Goal: Task Accomplishment & Management: Complete application form

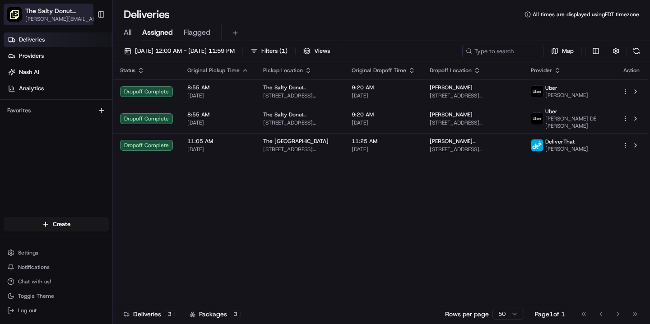
click at [51, 14] on span "The Salty Donut ([GEOGRAPHIC_DATA])" at bounding box center [58, 10] width 67 height 9
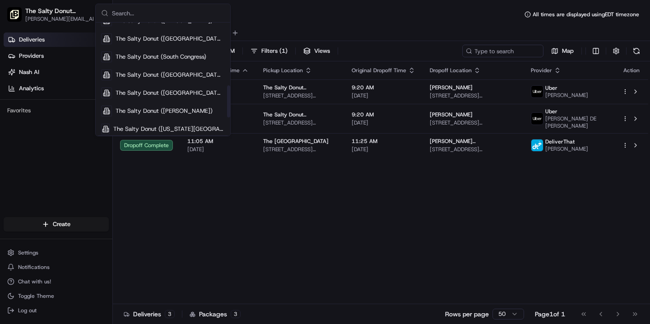
scroll to position [225, 0]
click at [164, 38] on span "The Salty Donut ([GEOGRAPHIC_DATA])" at bounding box center [170, 38] width 109 height 8
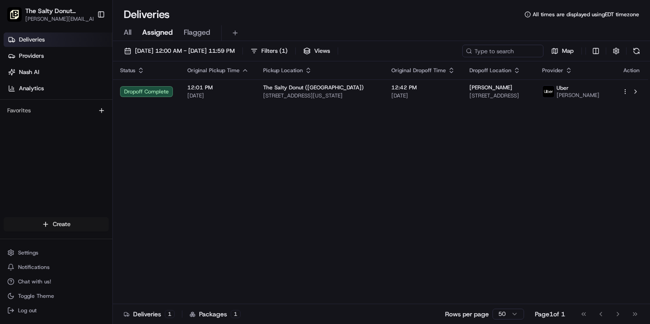
click at [50, 228] on html "The Salty Donut ([GEOGRAPHIC_DATA]) [PERSON_NAME][EMAIL_ADDRESS][DOMAIN_NAME] T…" at bounding box center [325, 162] width 650 height 324
click at [136, 242] on link "Delivery" at bounding box center [163, 241] width 101 height 16
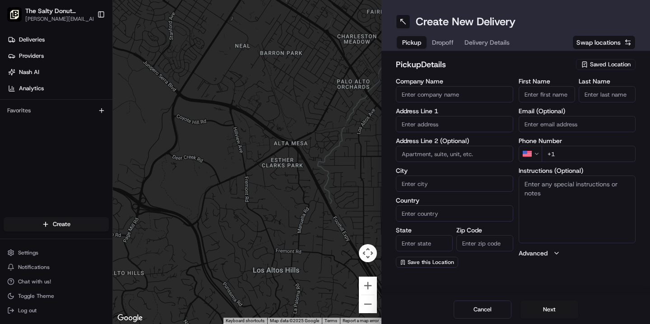
click at [600, 63] on span "Saved Location" at bounding box center [610, 65] width 41 height 8
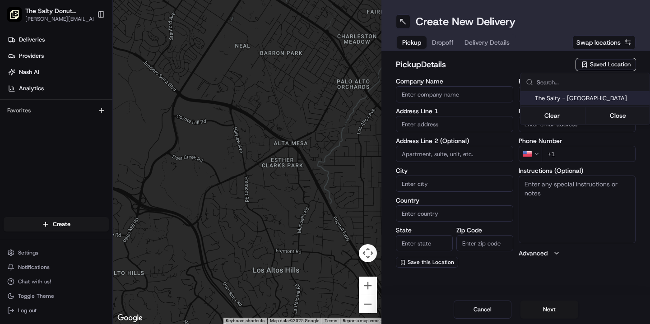
click at [582, 98] on span "The Salty - [GEOGRAPHIC_DATA]" at bounding box center [590, 98] width 111 height 8
type input "The Salty - [GEOGRAPHIC_DATA]"
type input "[STREET_ADDRESS][US_STATE]"
type input "[GEOGRAPHIC_DATA]"
type input "US"
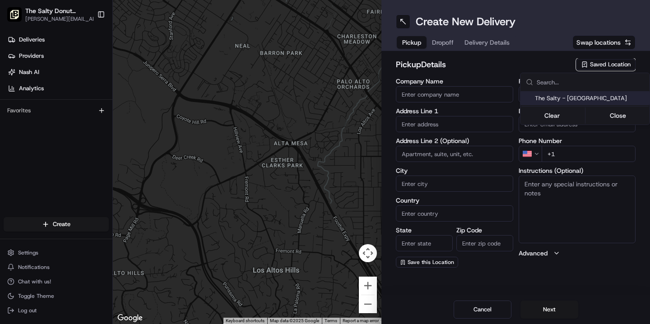
type input "FL"
type input "33604"
type input "[PHONE_NUMBER]"
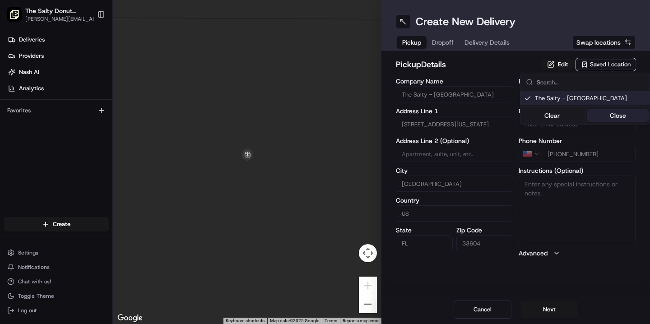
click at [612, 116] on button "Close" at bounding box center [619, 115] width 62 height 13
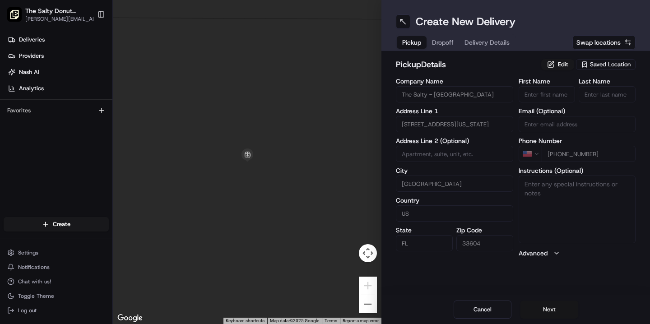
click at [546, 308] on button "Next" at bounding box center [550, 310] width 58 height 18
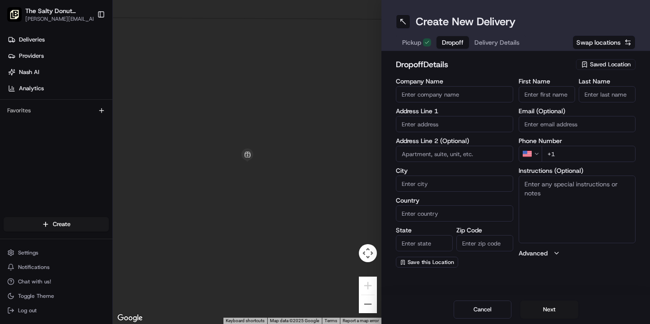
click at [425, 95] on input "Company Name" at bounding box center [454, 94] width 117 height 16
type input "[GEOGRAPHIC_DATA] - [GEOGRAPHIC_DATA]"
click at [432, 127] on input "text" at bounding box center [454, 124] width 117 height 16
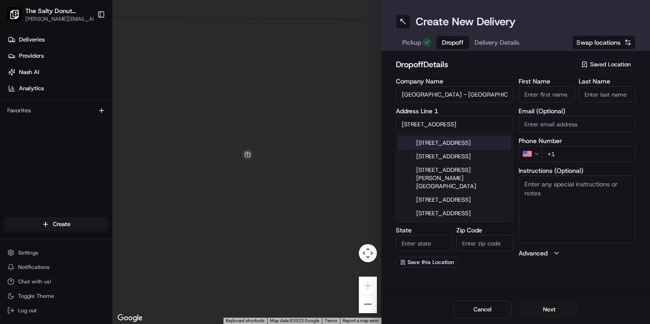
click at [454, 148] on div "[STREET_ADDRESS]" at bounding box center [454, 143] width 113 height 14
type input "[STREET_ADDRESS]"
type input "[GEOGRAPHIC_DATA]"
type input "FL"
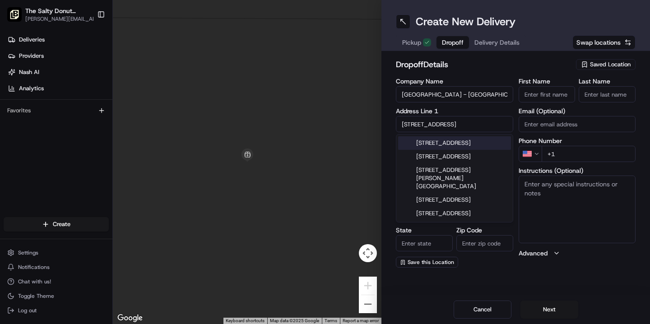
type input "33607"
type input "[STREET_ADDRESS]"
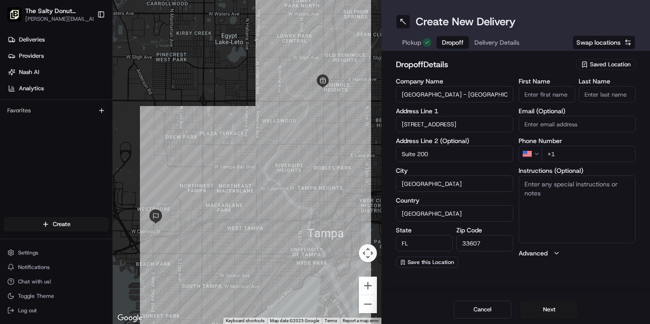
type input "Suite 200"
click at [550, 95] on input "First Name" at bounding box center [547, 94] width 57 height 16
click at [568, 151] on input "+1" at bounding box center [589, 154] width 94 height 16
paste input "[PHONE_NUMBER]"
type input "[PHONE_NUMBER]"
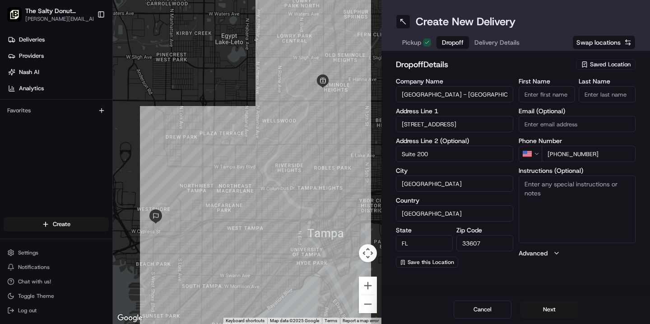
click at [541, 94] on input "First Name" at bounding box center [547, 94] width 57 height 16
type input "[PERSON_NAME]"
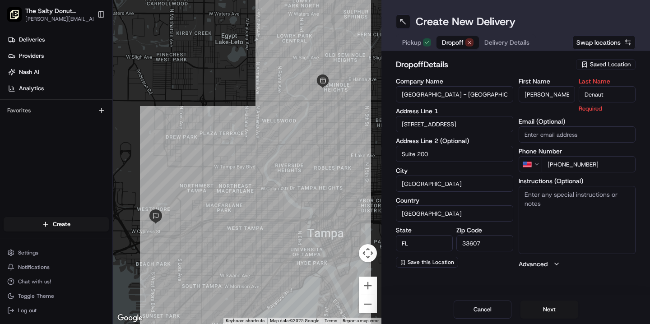
type input "Denaut"
click at [534, 197] on textarea "Instructions (Optional)" at bounding box center [577, 220] width 117 height 68
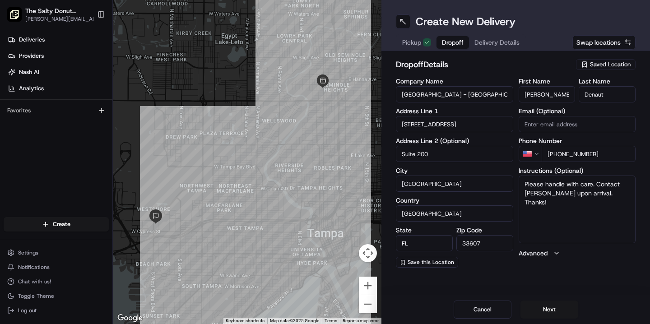
type textarea "Please handle with care. Contact [PERSON_NAME] upon arrival. Thanks!"
click at [517, 291] on div "Create New Delivery Pickup Dropoff Delivery Details Swap locations dropoff Deta…" at bounding box center [516, 162] width 269 height 324
click at [553, 312] on button "Next" at bounding box center [550, 310] width 58 height 18
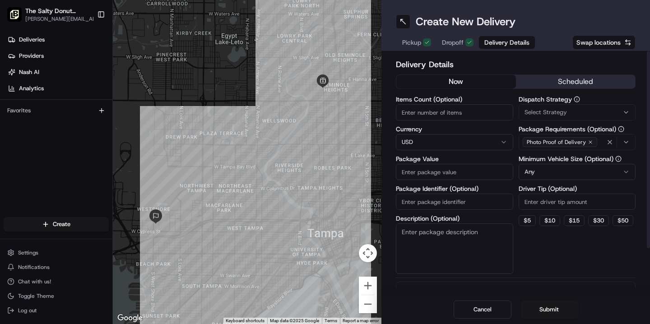
click at [552, 82] on button "scheduled" at bounding box center [576, 82] width 120 height 14
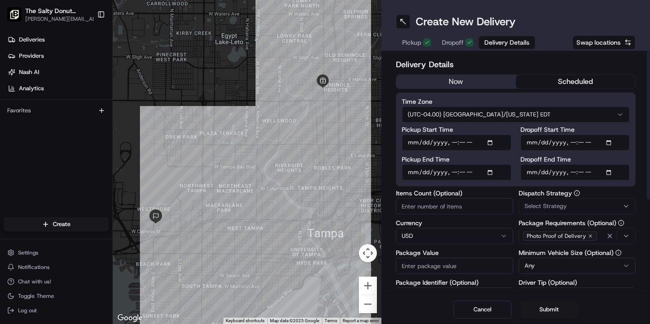
click at [532, 143] on input "Dropoff Start Time" at bounding box center [576, 143] width 110 height 16
type input "[DATE]T08:45"
click at [529, 173] on input "Dropoff End Time" at bounding box center [576, 172] width 110 height 16
type input "[DATE]T08:55"
click at [555, 204] on span "Select Strategy" at bounding box center [546, 206] width 42 height 8
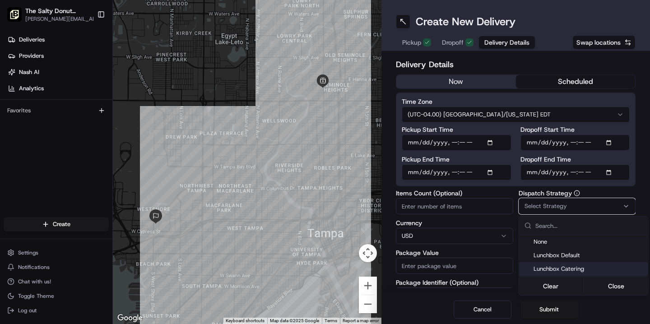
click at [547, 267] on span "Lunchbox Catering" at bounding box center [589, 269] width 111 height 8
click at [619, 288] on button "Close" at bounding box center [617, 286] width 62 height 13
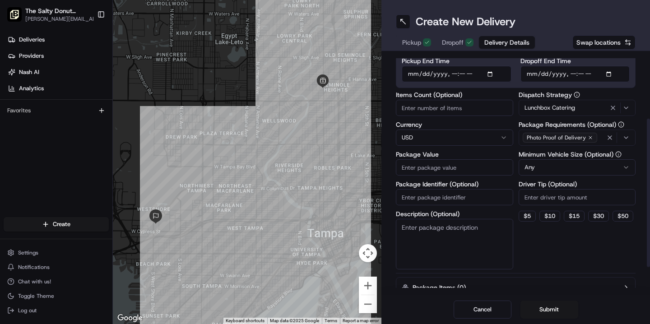
scroll to position [105, 0]
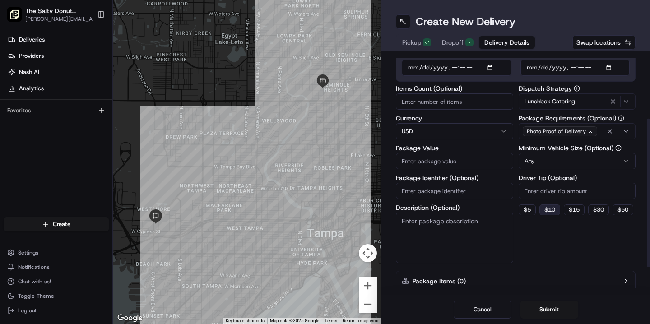
click at [555, 210] on button "$ 10" at bounding box center [550, 210] width 21 height 11
type input "10"
click at [439, 231] on textarea "Description (Optional)" at bounding box center [454, 238] width 117 height 51
type textarea "Donuts"
click at [428, 161] on input "Package Value" at bounding box center [454, 161] width 117 height 16
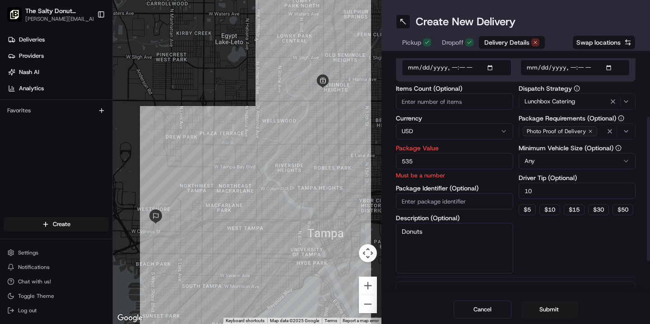
type input "535"
click at [556, 248] on div "Dispatch Strategy Lunchbox Catering Package Requirements (Optional) Photo Proof…" at bounding box center [577, 179] width 117 height 188
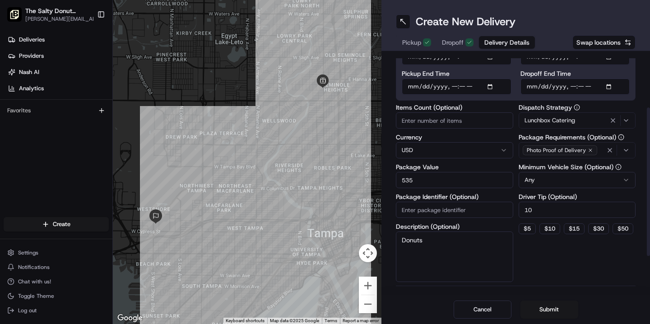
scroll to position [101, 0]
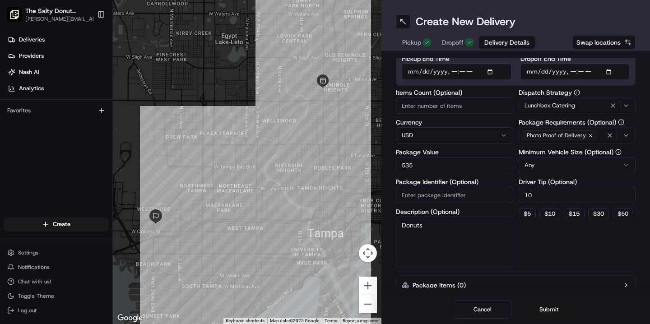
click at [553, 308] on button "Submit" at bounding box center [550, 310] width 58 height 18
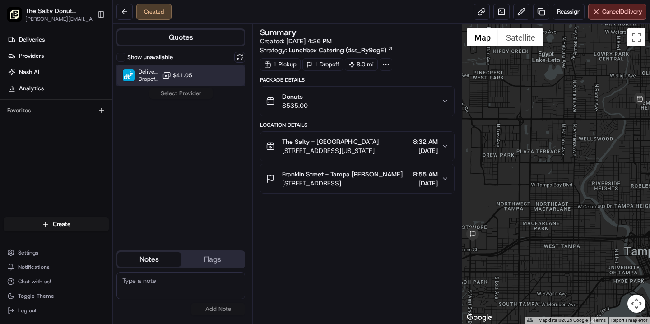
click at [208, 73] on div "DeliverThat Dropoff ETA - $41.05" at bounding box center [181, 76] width 129 height 22
click at [184, 94] on button "Assign Provider" at bounding box center [181, 93] width 64 height 11
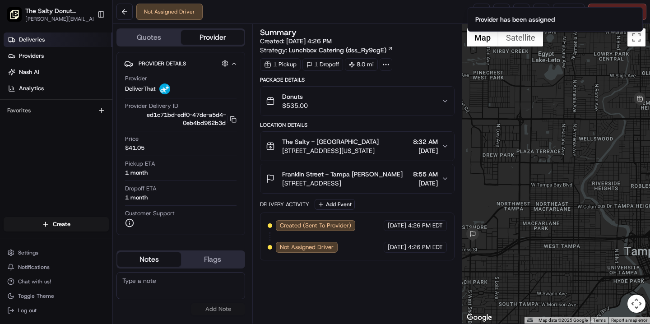
click at [46, 42] on link "Deliveries" at bounding box center [58, 40] width 109 height 14
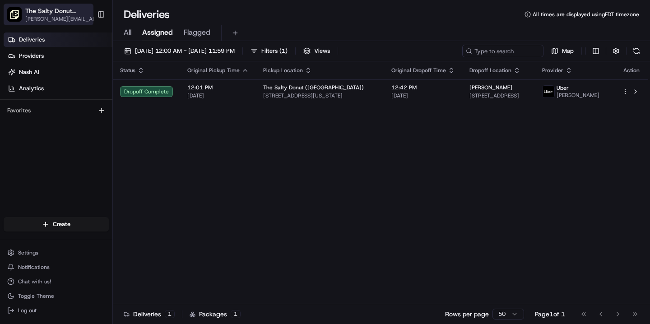
click at [62, 11] on span "The Salty Donut ([GEOGRAPHIC_DATA])" at bounding box center [58, 10] width 67 height 9
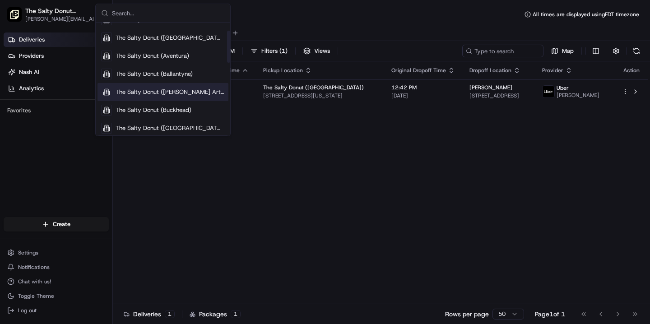
scroll to position [28, 0]
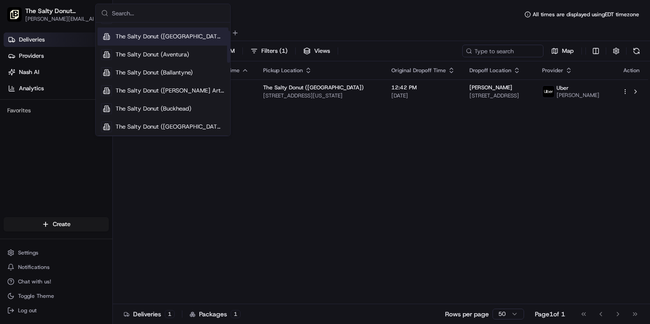
click at [155, 36] on span "The Salty Donut ([GEOGRAPHIC_DATA])" at bounding box center [170, 37] width 109 height 8
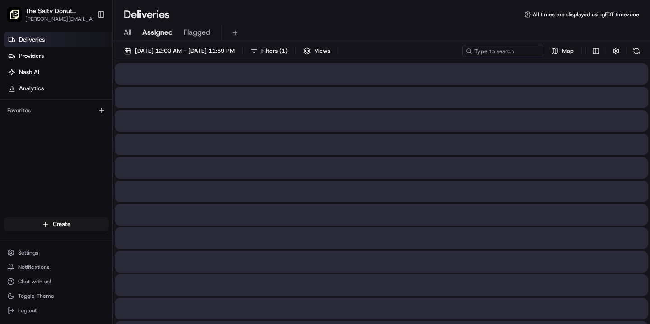
click at [126, 31] on span "All" at bounding box center [128, 32] width 8 height 11
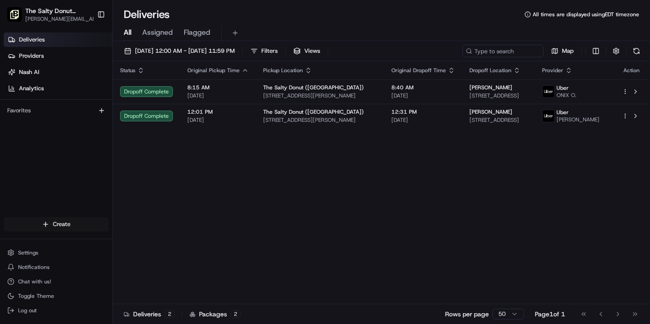
click at [67, 224] on html "The Salty Donut ([GEOGRAPHIC_DATA]) [PERSON_NAME][EMAIL_ADDRESS][DOMAIN_NAME] T…" at bounding box center [325, 162] width 650 height 324
click at [141, 239] on link "Delivery" at bounding box center [163, 241] width 101 height 16
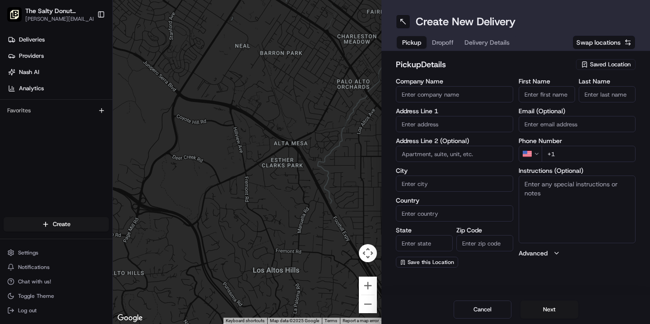
click at [592, 63] on span "Saved Location" at bounding box center [610, 65] width 41 height 8
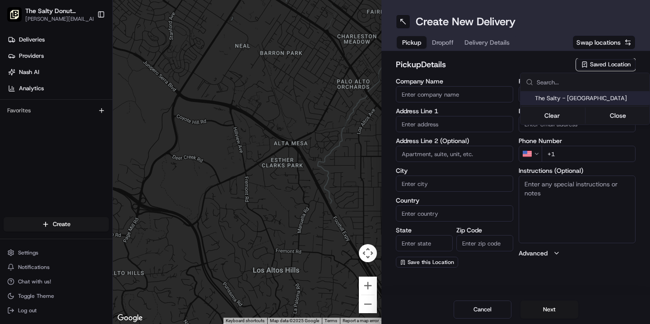
click at [579, 100] on span "The Salty - [GEOGRAPHIC_DATA]" at bounding box center [590, 98] width 111 height 8
type input "The Salty - [GEOGRAPHIC_DATA]"
type input "[STREET_ADDRESS][PERSON_NAME]"
type input "Orlando"
type input "US"
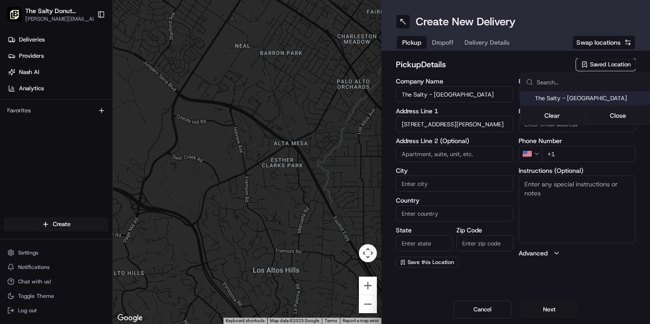
type input "FL"
type input "32803"
type input "[PHONE_NUMBER]"
type textarea "Please go inside to the register and ask for the order."
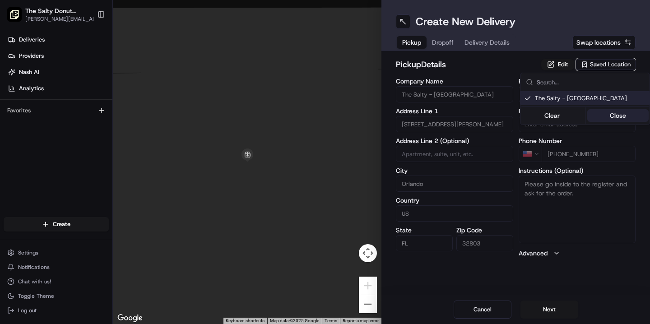
click at [610, 121] on button "Close" at bounding box center [619, 115] width 62 height 13
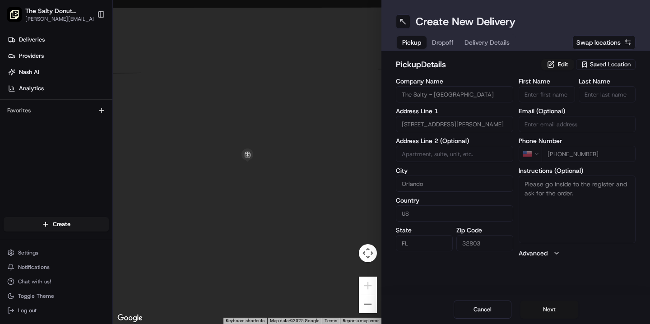
click at [545, 311] on button "Next" at bounding box center [550, 310] width 58 height 18
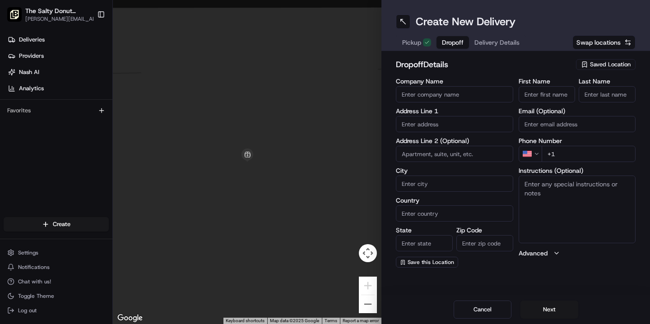
click at [543, 93] on input "First Name" at bounding box center [547, 94] width 57 height 16
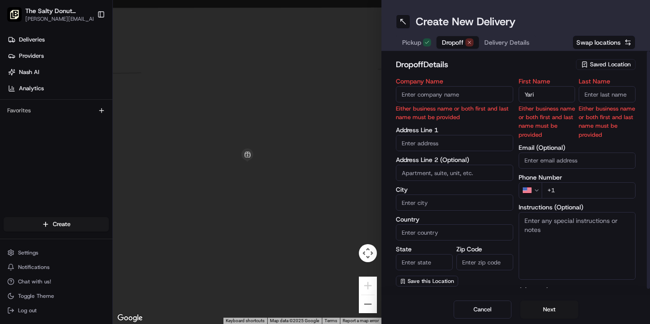
type input "Yari"
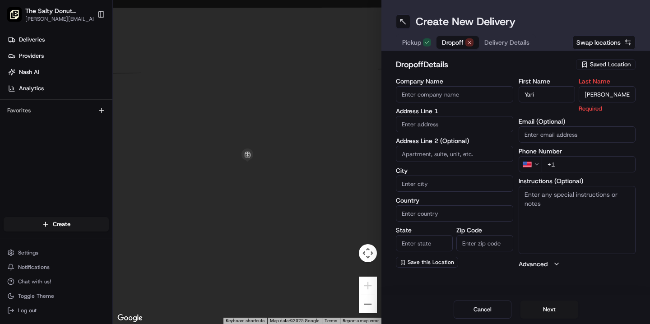
type input "[PERSON_NAME]"
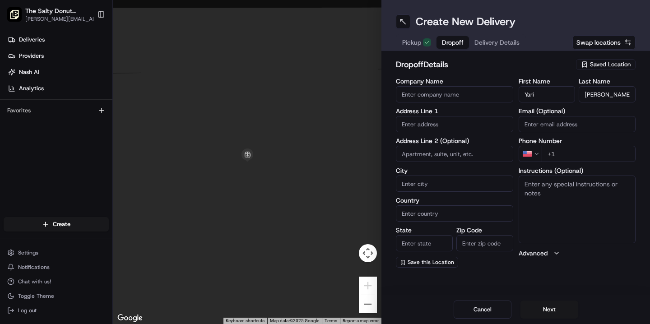
click at [571, 154] on input "+1" at bounding box center [589, 154] width 94 height 16
paste input "[PHONE_NUMBER]"
type input "[PHONE_NUMBER]"
click at [539, 188] on textarea "Instructions (Optional)" at bounding box center [577, 210] width 117 height 68
type textarea "Please handle with care. Contact Yari upon arrival. Thanks!"
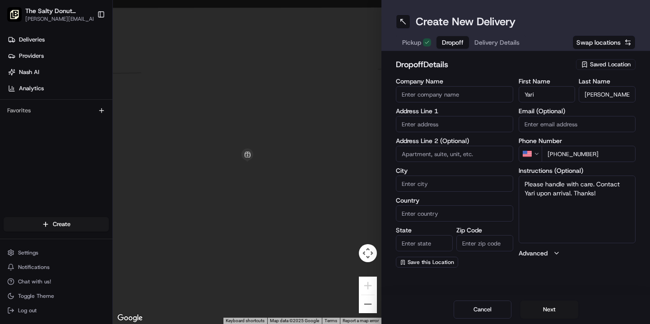
click at [418, 123] on input "text" at bounding box center [454, 124] width 117 height 16
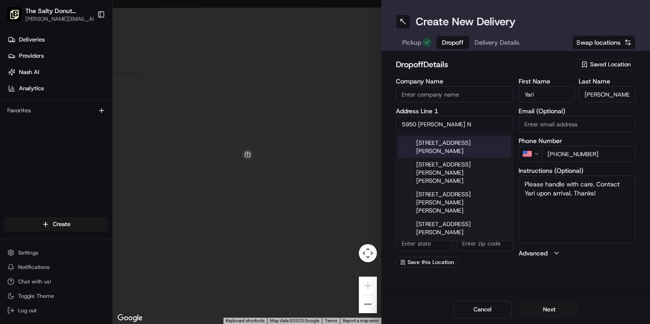
click at [453, 145] on div "[STREET_ADDRESS][PERSON_NAME]" at bounding box center [454, 147] width 113 height 22
type input "[STREET_ADDRESS][PERSON_NAME]"
type input "Orlando"
type input "[GEOGRAPHIC_DATA]"
type input "FL"
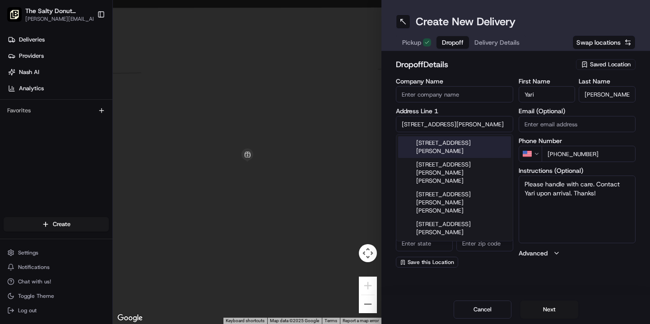
type input "32822"
type input "[STREET_ADDRESS][PERSON_NAME]"
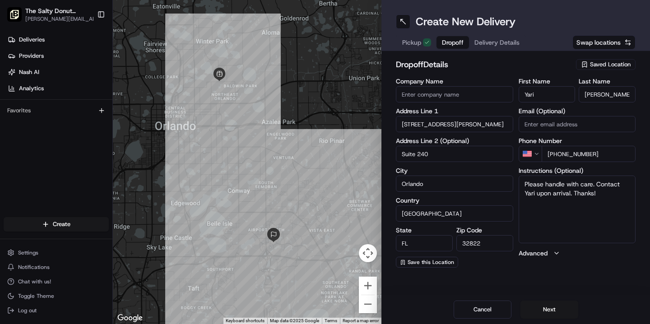
type input "Suite 240"
click at [536, 278] on div "Create New Delivery Pickup Dropoff Delivery Details Swap locations dropoff Deta…" at bounding box center [516, 162] width 269 height 324
click at [546, 309] on button "Next" at bounding box center [550, 310] width 58 height 18
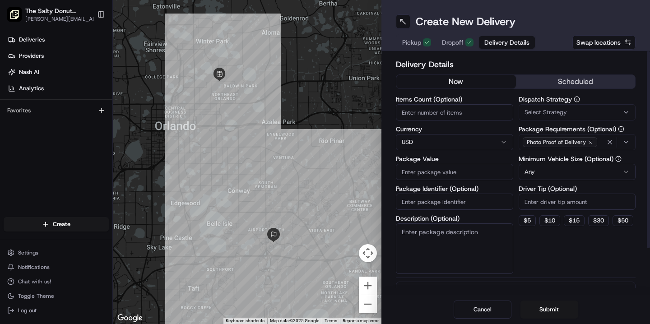
click at [573, 81] on button "scheduled" at bounding box center [576, 82] width 120 height 14
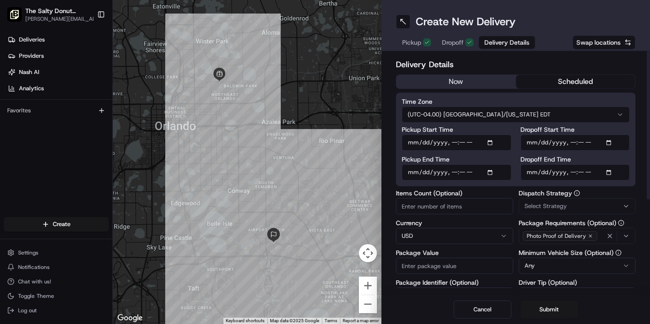
click at [530, 144] on input "Dropoff Start Time" at bounding box center [576, 143] width 110 height 16
type input "[DATE]T07:15"
click at [532, 174] on input "Dropoff End Time" at bounding box center [576, 172] width 110 height 16
type input "[DATE]T07:25"
click at [538, 205] on span "Select Strategy" at bounding box center [546, 206] width 42 height 8
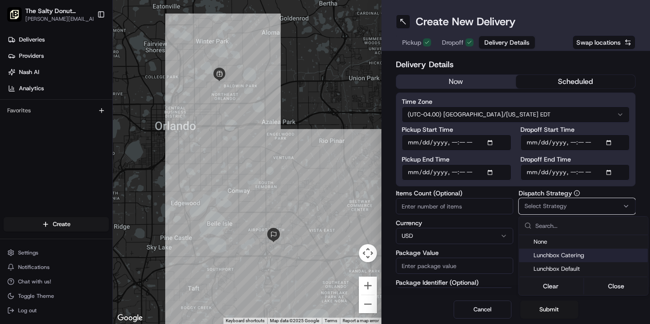
click at [542, 257] on span "Lunchbox Catering" at bounding box center [589, 256] width 111 height 8
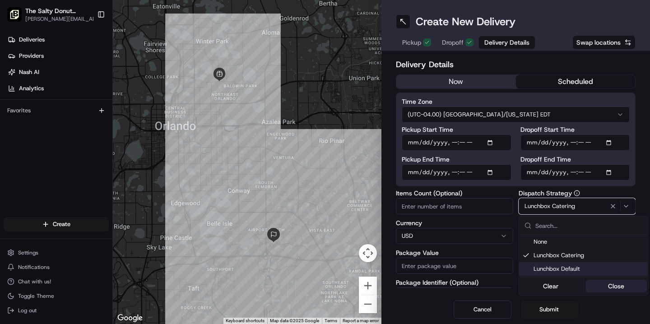
click at [608, 286] on button "Close" at bounding box center [617, 286] width 62 height 13
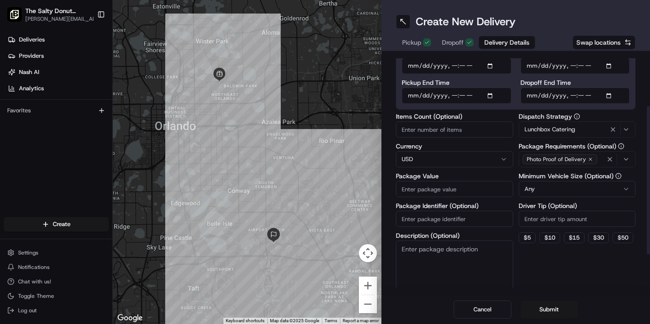
scroll to position [86, 0]
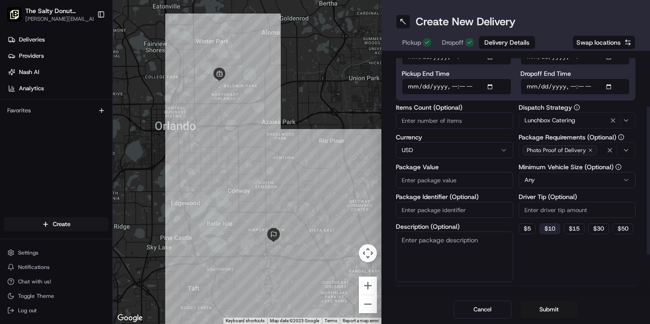
click at [554, 232] on button "$ 10" at bounding box center [550, 229] width 21 height 11
type input "10"
click at [448, 243] on textarea "Description (Optional)" at bounding box center [454, 257] width 117 height 51
type textarea "Donuts & Coffee"
click at [425, 177] on input "Package Value" at bounding box center [454, 180] width 117 height 16
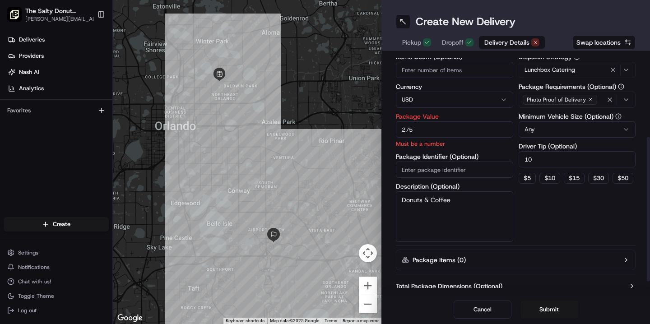
scroll to position [137, 0]
type input "275"
click at [541, 309] on button "Submit" at bounding box center [550, 310] width 58 height 18
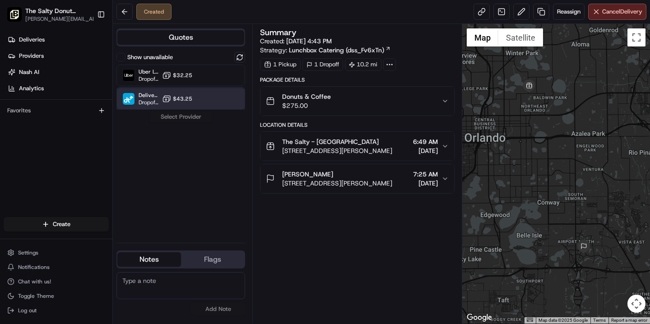
click at [168, 106] on div "DeliverThat Dropoff ETA - $43.25" at bounding box center [181, 99] width 129 height 22
click at [176, 119] on button "Assign Provider" at bounding box center [181, 117] width 64 height 11
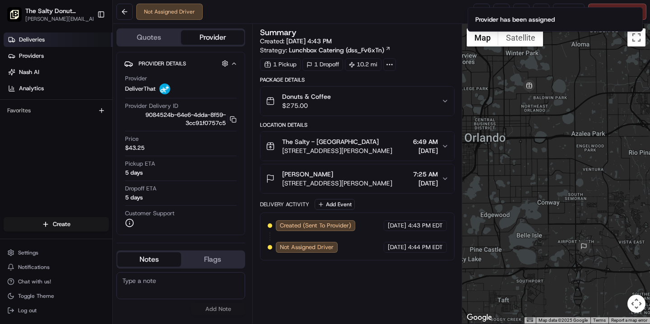
click at [37, 37] on span "Deliveries" at bounding box center [32, 40] width 26 height 8
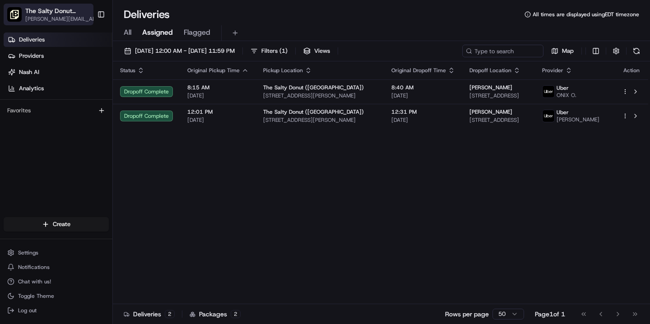
click at [76, 17] on span "[PERSON_NAME][EMAIL_ADDRESS][DOMAIN_NAME]" at bounding box center [63, 18] width 77 height 7
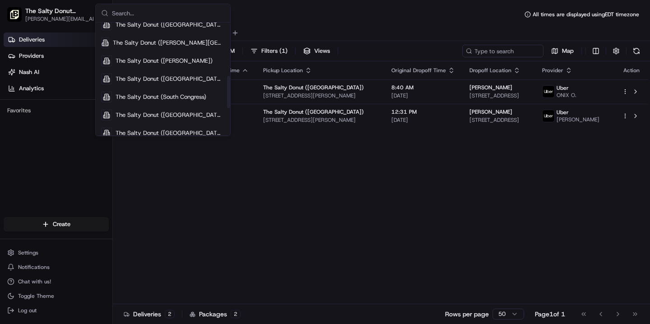
scroll to position [213, 0]
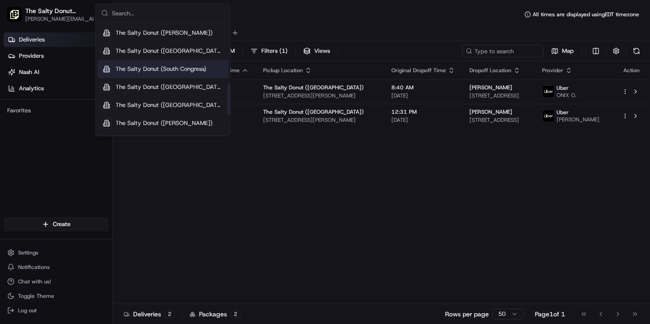
click at [178, 71] on span "The Salty Donut (South Congress)" at bounding box center [161, 69] width 91 height 8
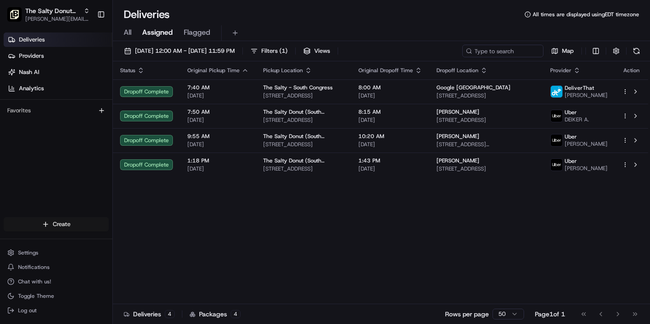
click at [61, 225] on html "The Salty Donut (South Congress) [PERSON_NAME][EMAIL_ADDRESS][DOMAIN_NAME] Togg…" at bounding box center [325, 162] width 650 height 324
click at [139, 243] on link "Delivery" at bounding box center [163, 241] width 101 height 16
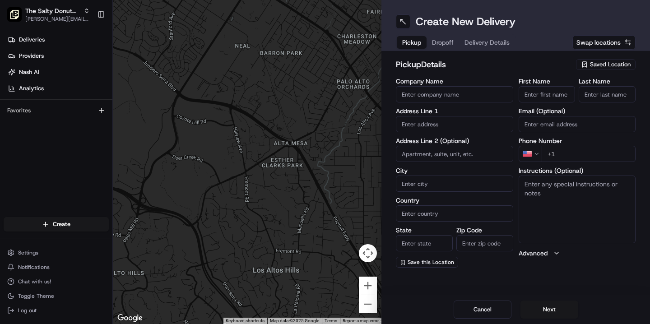
click at [601, 65] on span "Saved Location" at bounding box center [610, 65] width 41 height 8
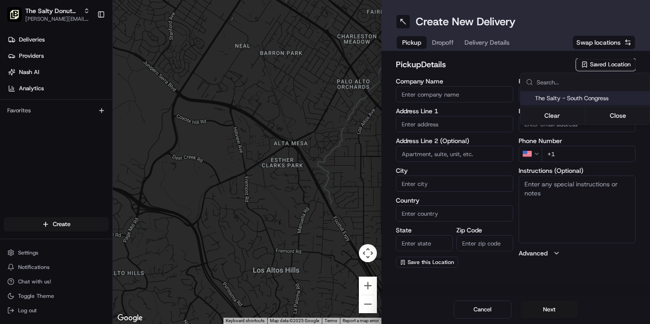
click at [590, 99] on span "The Salty - South Congress" at bounding box center [590, 98] width 111 height 8
type input "The Salty - South Congress"
type input "[STREET_ADDRESS]"
type input "Austin"
type input "US"
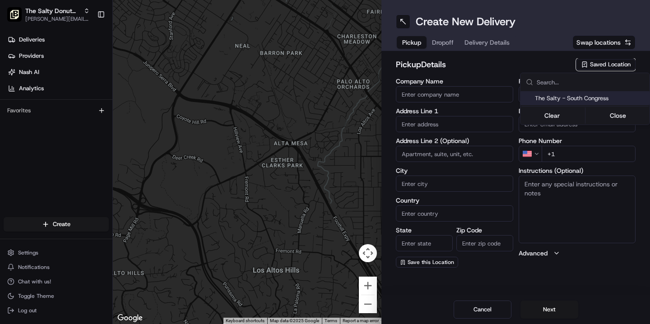
type input "[GEOGRAPHIC_DATA]"
type input "78704"
type input "[PHONE_NUMBER]"
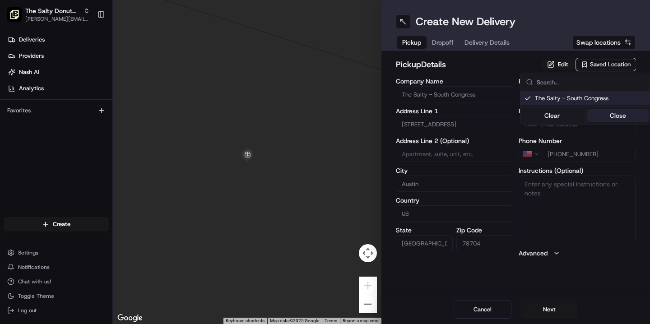
click at [608, 115] on button "Close" at bounding box center [619, 115] width 62 height 13
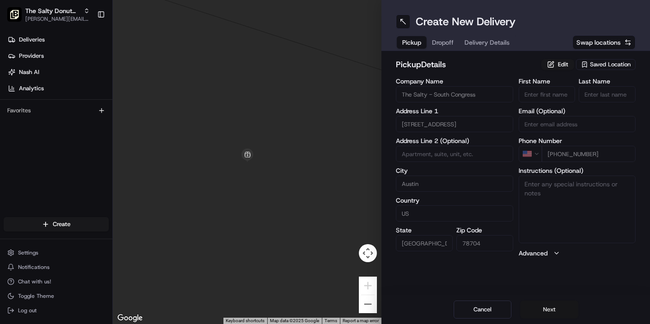
click at [536, 312] on button "Next" at bounding box center [550, 310] width 58 height 18
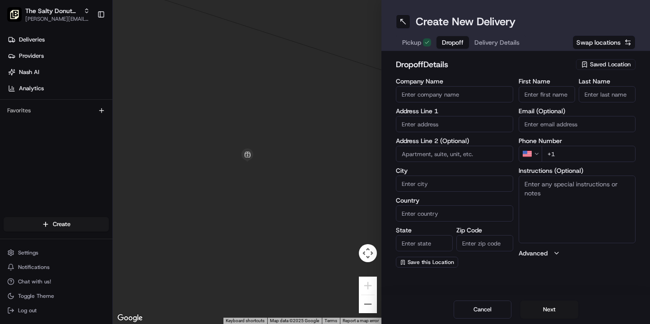
click at [553, 97] on input "First Name" at bounding box center [547, 94] width 57 height 16
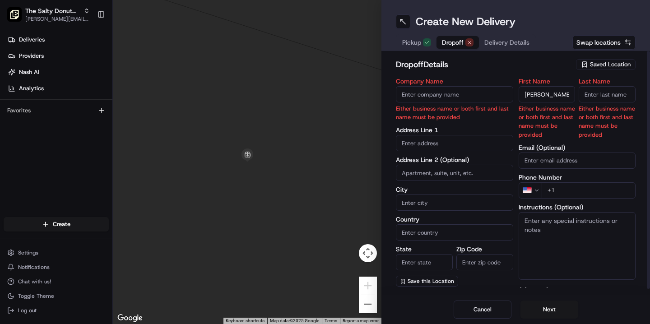
type input "[PERSON_NAME]"
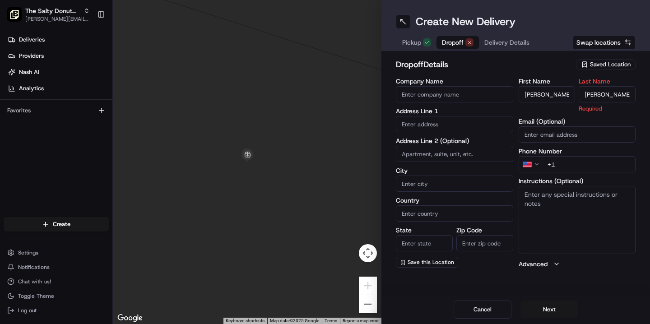
type input "[PERSON_NAME]"
click at [536, 193] on textarea "Instructions (Optional)" at bounding box center [577, 220] width 117 height 68
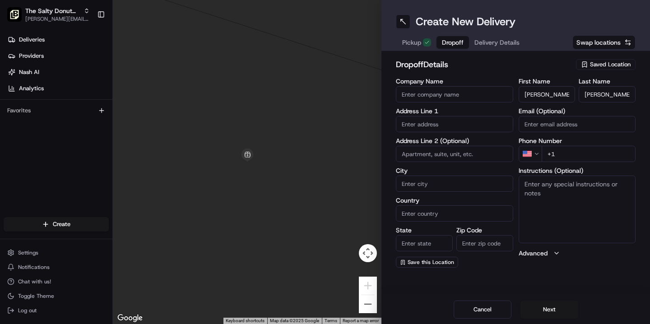
paste textarea "Enter SEU via Congress Ave onto [GEOGRAPHIC_DATA]. Go straight on University Ci…"
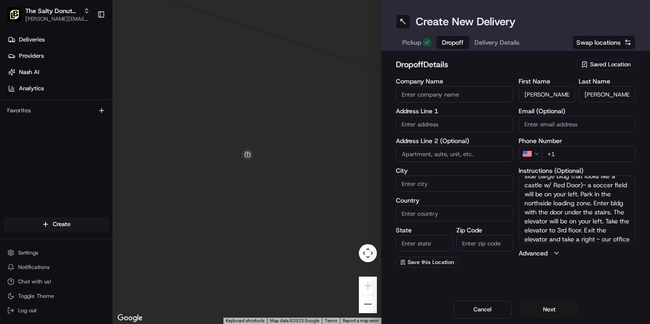
scroll to position [43, 0]
click at [611, 196] on textarea "Enter SEU via Congress Ave onto [GEOGRAPHIC_DATA]. Go straight on University Ci…" at bounding box center [577, 210] width 117 height 68
click at [527, 204] on textarea "Enter SEU via Congress Ave onto [GEOGRAPHIC_DATA]. Go straight on University Ci…" at bounding box center [577, 210] width 117 height 68
type textarea "Enter SEU via Congress Ave onto [GEOGRAPHIC_DATA]. Go straight on University Ci…"
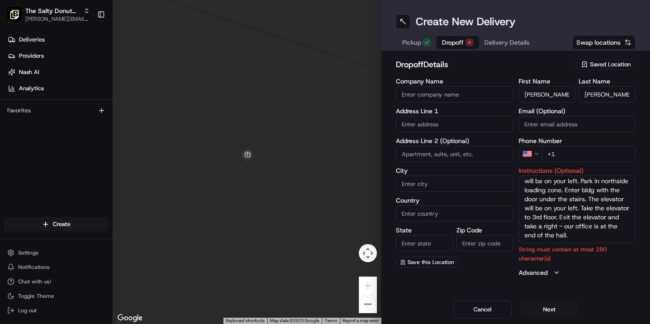
click at [570, 156] on input "+1" at bounding box center [589, 154] width 94 height 16
paste input "[PHONE_NUMBER]"
type input "[PHONE_NUMBER]"
click at [431, 125] on input "text" at bounding box center [454, 124] width 117 height 16
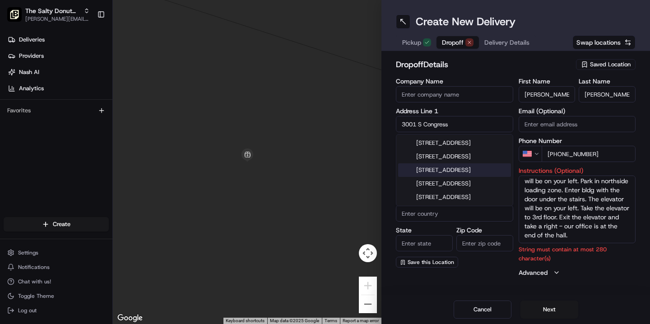
click at [448, 177] on div "[STREET_ADDRESS]" at bounding box center [454, 170] width 113 height 14
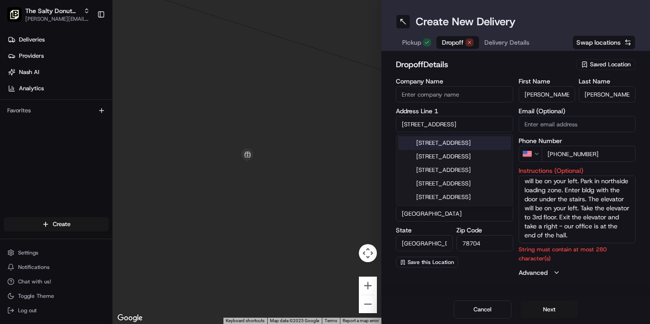
type input "[PERSON_NAME][GEOGRAPHIC_DATA], [STREET_ADDRESS]"
type input "Austin"
type input "[GEOGRAPHIC_DATA]"
type input "78704"
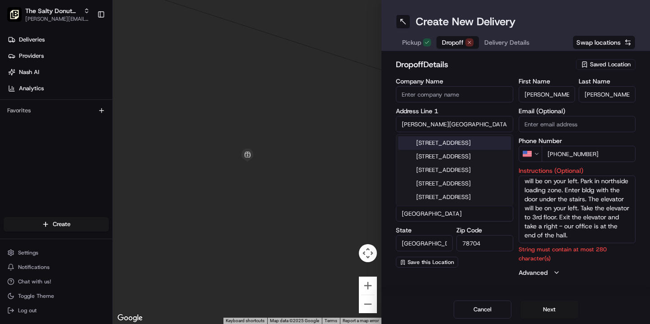
type input "[STREET_ADDRESS]"
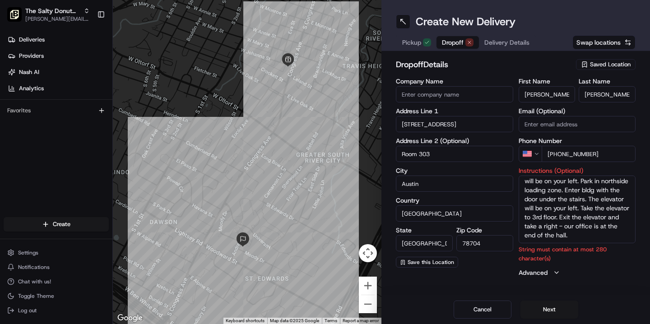
type input "Room 303"
click at [591, 290] on div "Create New Delivery Pickup Dropoff Delivery Details Swap locations dropoff Deta…" at bounding box center [516, 162] width 269 height 324
click at [549, 313] on button "Next" at bounding box center [550, 310] width 58 height 18
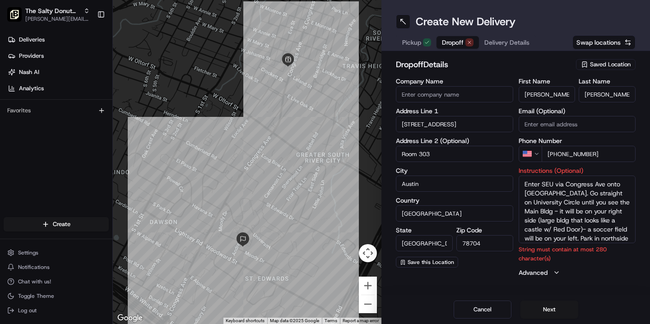
click at [575, 192] on textarea "Enter SEU via Congress Ave onto [GEOGRAPHIC_DATA]. Go straight on University Ci…" at bounding box center [577, 210] width 117 height 68
click at [595, 194] on textarea "Go straight on [GEOGRAPHIC_DATA] until you see the Main Bldg - it will be on yo…" at bounding box center [577, 210] width 117 height 68
click at [569, 203] on textarea "Go straight on University Circle until you see the Main Bldg, it will be on you…" at bounding box center [577, 210] width 117 height 68
click at [602, 225] on textarea "Go straight on [GEOGRAPHIC_DATA] until you see the Main Bldg, it will be on you…" at bounding box center [577, 210] width 117 height 68
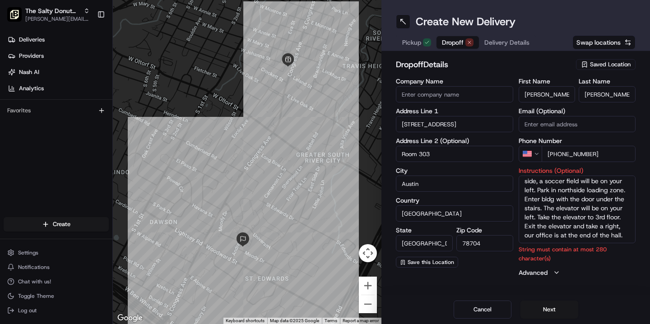
click at [596, 235] on textarea "Go straight on [GEOGRAPHIC_DATA] until you see the Main Bldg, it will be on you…" at bounding box center [577, 210] width 117 height 68
click at [537, 312] on button "Next" at bounding box center [550, 310] width 58 height 18
click at [551, 219] on textarea "Go straight on [GEOGRAPHIC_DATA] until you see the Main Bldg, it will be on you…" at bounding box center [577, 210] width 117 height 68
click at [585, 209] on textarea "Go straight on [GEOGRAPHIC_DATA] until you see the Main Bldg, it will be on you…" at bounding box center [577, 210] width 117 height 68
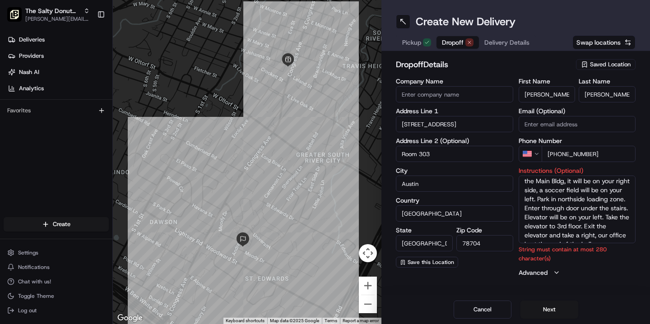
click at [554, 217] on textarea "Go straight on [GEOGRAPHIC_DATA] until you see the Main Bldg, it will be on you…" at bounding box center [577, 210] width 117 height 68
click at [540, 311] on button "Next" at bounding box center [550, 310] width 58 height 18
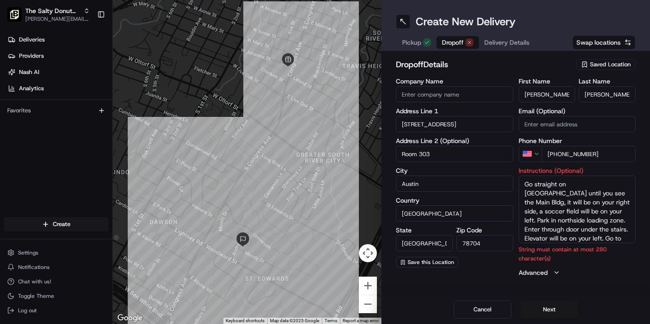
click at [565, 220] on textarea "Go straight on [GEOGRAPHIC_DATA] until you see the Main Bldg, it will be on you…" at bounding box center [577, 210] width 117 height 68
click at [551, 309] on button "Next" at bounding box center [550, 310] width 58 height 18
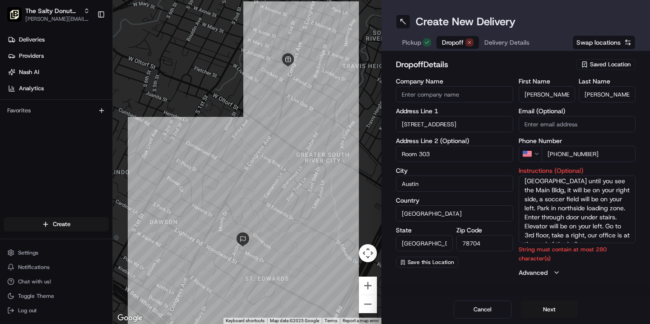
scroll to position [12, 0]
click at [579, 228] on textarea "Go straight on [GEOGRAPHIC_DATA] until you see the Main Bldg, it will be on you…" at bounding box center [577, 210] width 117 height 68
click at [524, 236] on textarea "Go straight on [GEOGRAPHIC_DATA] until you see the Main Bldg, it will be on you…" at bounding box center [577, 210] width 117 height 68
click at [597, 234] on textarea "Go straight on [GEOGRAPHIC_DATA] until you see the Main Bldg, it will be on you…" at bounding box center [577, 210] width 117 height 68
click at [546, 310] on button "Next" at bounding box center [550, 310] width 58 height 18
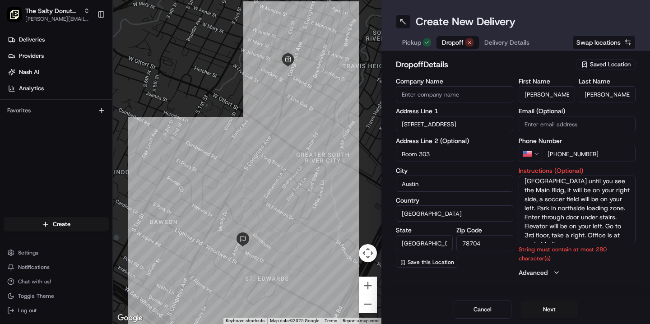
scroll to position [5, 0]
click at [604, 215] on textarea "Go straight on [GEOGRAPHIC_DATA] until you see the Main Bldg, it will be on you…" at bounding box center [577, 210] width 117 height 68
type textarea "Go straight on [GEOGRAPHIC_DATA] until you see the Main Bldg, it will be on you…"
click at [544, 312] on button "Next" at bounding box center [550, 310] width 58 height 18
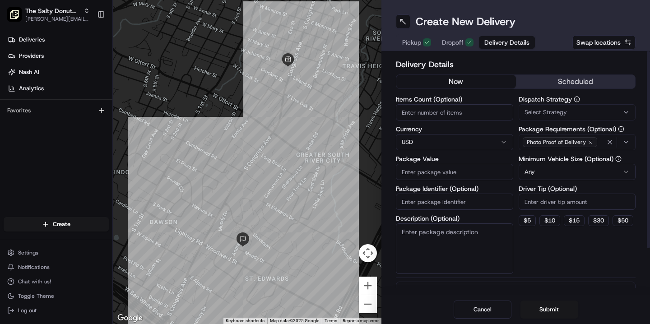
click at [565, 79] on button "scheduled" at bounding box center [576, 82] width 120 height 14
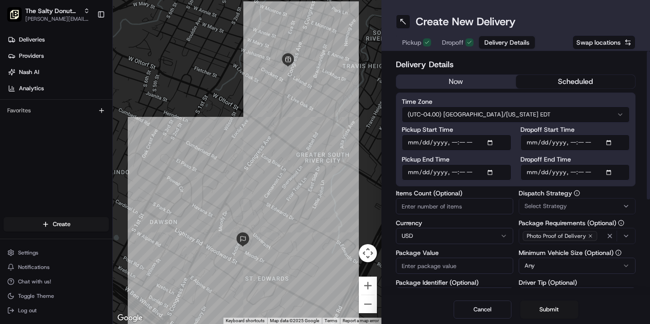
click at [531, 115] on html "The Salty Donut (South Congress) [PERSON_NAME][EMAIL_ADDRESS][DOMAIN_NAME] Togg…" at bounding box center [325, 162] width 650 height 324
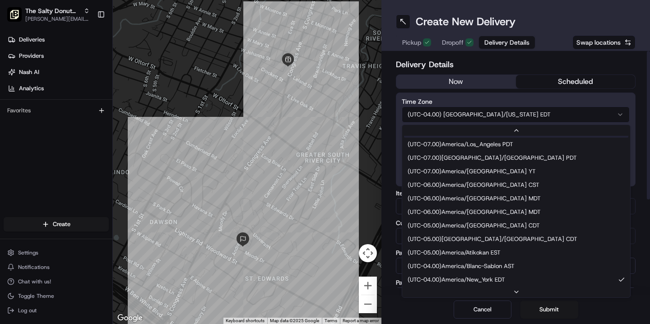
scroll to position [41, 0]
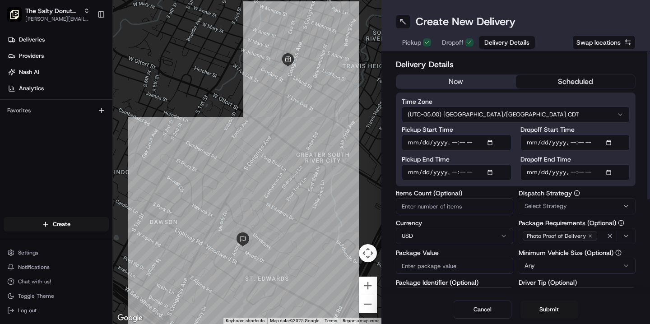
click at [530, 143] on input "Dropoff Start Time" at bounding box center [576, 143] width 110 height 16
type input "[DATE]T07:15"
click at [532, 174] on input "Dropoff End Time" at bounding box center [576, 172] width 110 height 16
type input "[DATE]T07:25"
click at [544, 206] on span "Select Strategy" at bounding box center [546, 206] width 42 height 8
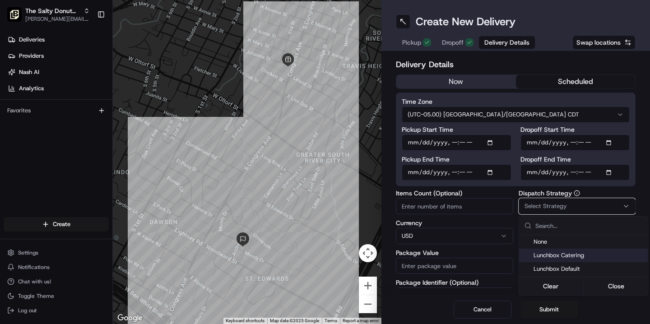
click at [547, 257] on span "Lunchbox Catering" at bounding box center [589, 256] width 111 height 8
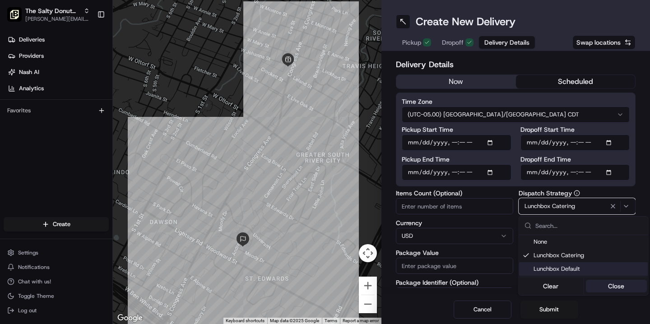
click at [624, 285] on button "Close" at bounding box center [617, 286] width 62 height 13
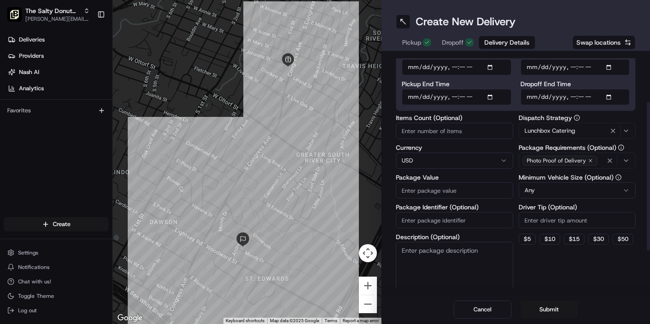
scroll to position [79, 0]
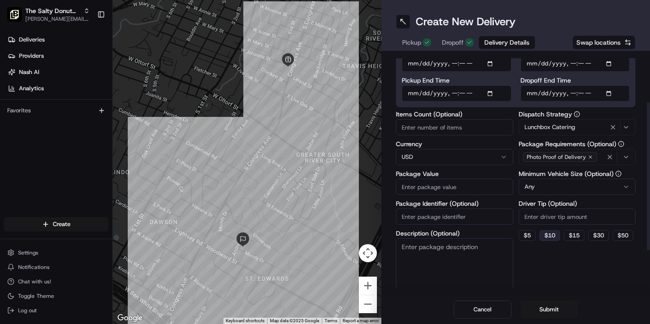
click at [551, 236] on button "$ 10" at bounding box center [550, 235] width 21 height 11
type input "10"
click at [419, 247] on textarea "Description (Optional)" at bounding box center [454, 263] width 117 height 51
type textarea "Donuts"
click at [415, 187] on input "Package Value" at bounding box center [454, 187] width 117 height 16
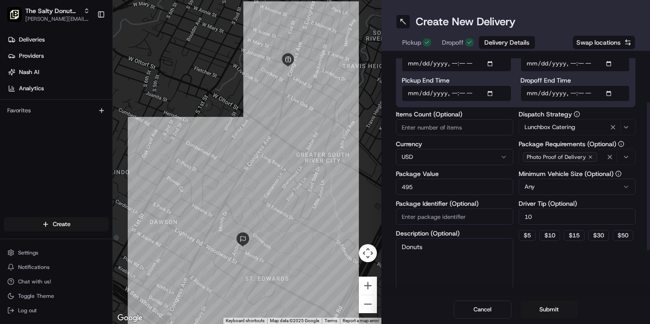
type input "495"
click at [534, 273] on div "Dispatch Strategy Lunchbox Catering Package Requirements (Optional) Photo Proof…" at bounding box center [577, 200] width 117 height 178
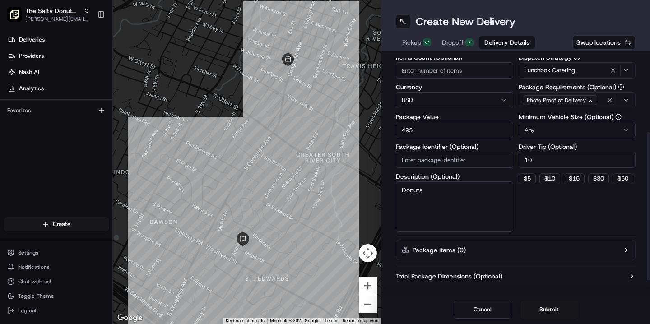
scroll to position [149, 0]
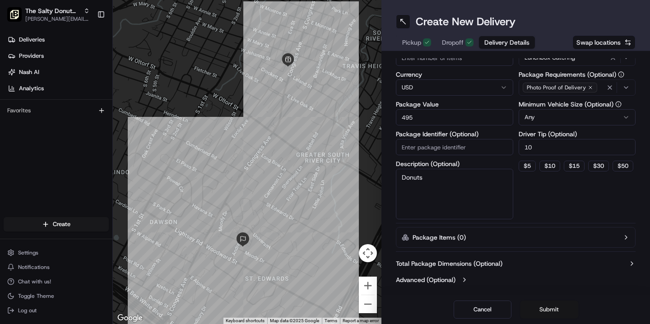
click at [549, 309] on button "Submit" at bounding box center [550, 310] width 58 height 18
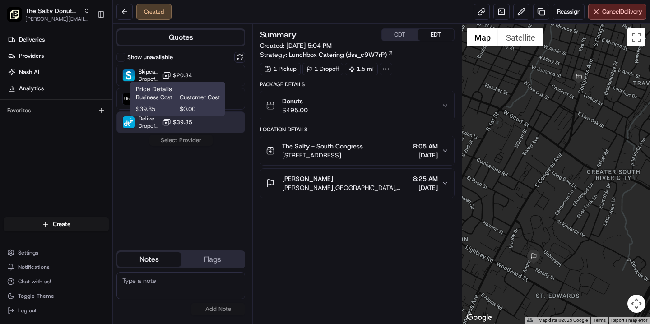
click at [175, 126] on button "$39.85" at bounding box center [177, 122] width 30 height 9
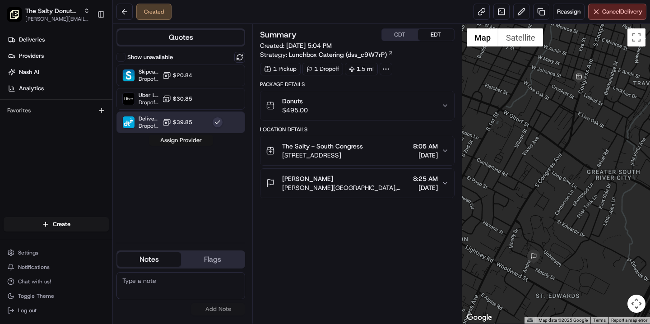
click at [181, 142] on button "Assign Provider" at bounding box center [181, 140] width 64 height 11
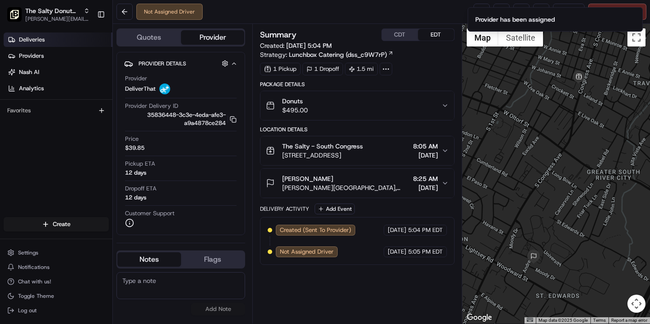
click at [39, 40] on span "Deliveries" at bounding box center [32, 40] width 26 height 8
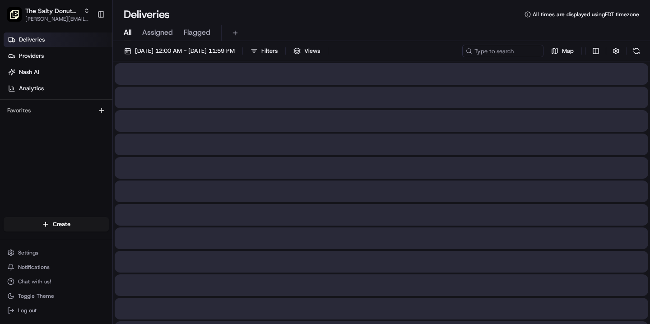
click at [126, 34] on span "All" at bounding box center [128, 32] width 8 height 11
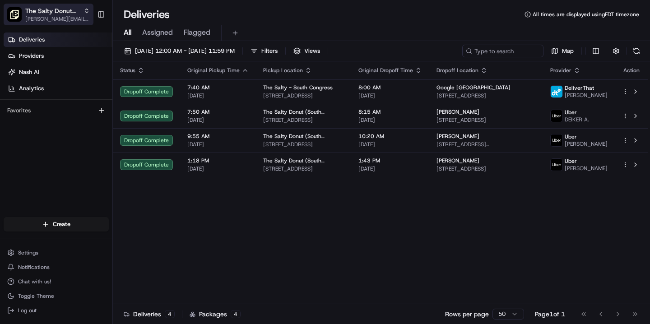
click at [70, 14] on span "The Salty Donut (South Congress)" at bounding box center [52, 10] width 55 height 9
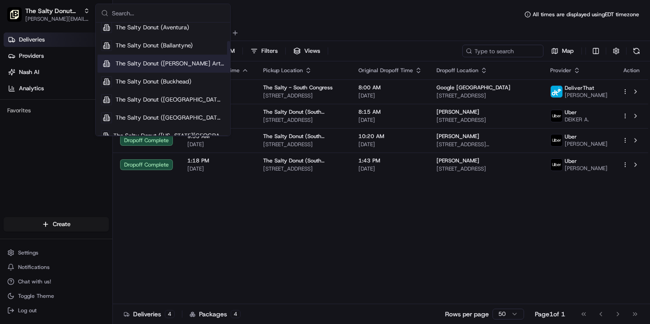
scroll to position [73, 0]
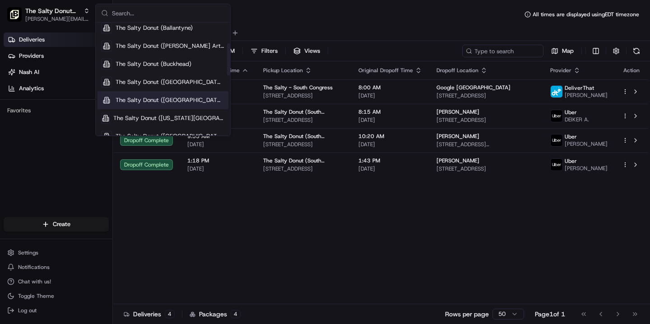
click at [169, 101] on span "The Salty Donut ([GEOGRAPHIC_DATA])" at bounding box center [170, 100] width 109 height 8
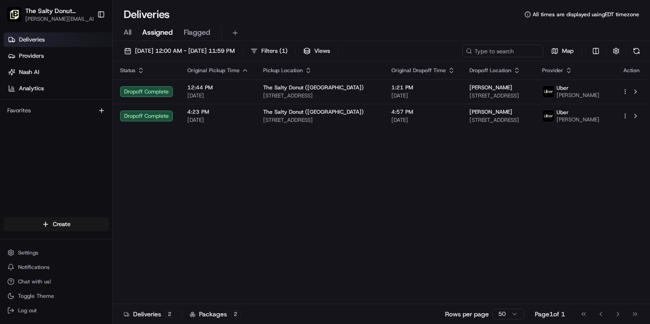
click at [131, 33] on span "All" at bounding box center [128, 32] width 8 height 11
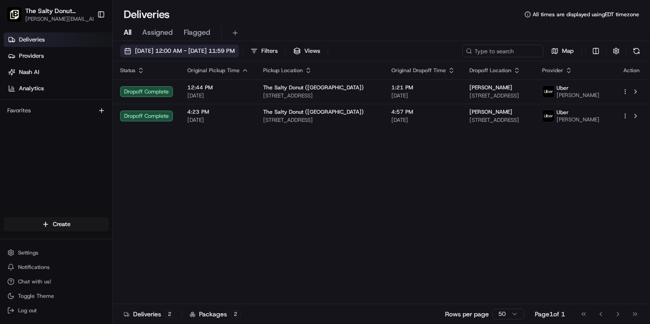
click at [201, 45] on button "[DATE] 12:00 AM - [DATE] 11:59 PM" at bounding box center [179, 51] width 119 height 13
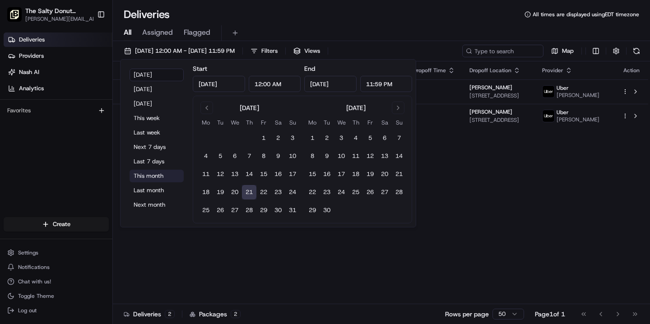
click at [150, 177] on button "This month" at bounding box center [157, 176] width 54 height 13
type input "[DATE]"
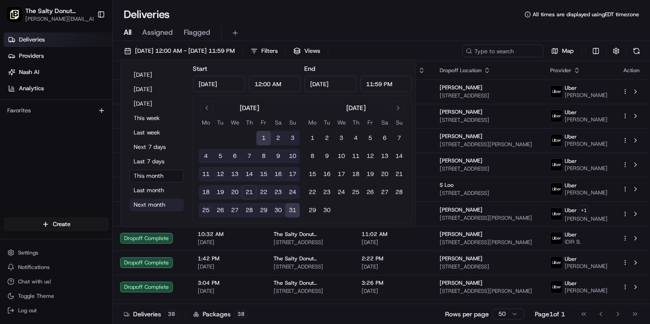
click at [148, 207] on button "Next month" at bounding box center [157, 205] width 54 height 13
type input "[DATE]"
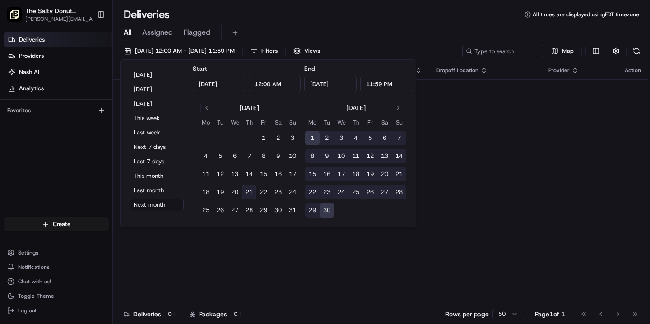
click at [311, 17] on div "Deliveries All times are displayed using EDT timezone" at bounding box center [381, 14] width 537 height 14
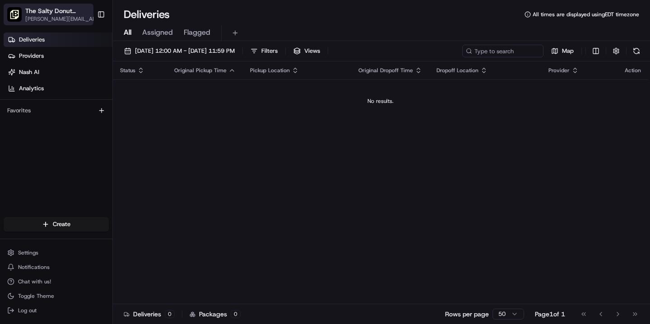
click at [66, 14] on span "The Salty Donut ([GEOGRAPHIC_DATA])" at bounding box center [58, 10] width 67 height 9
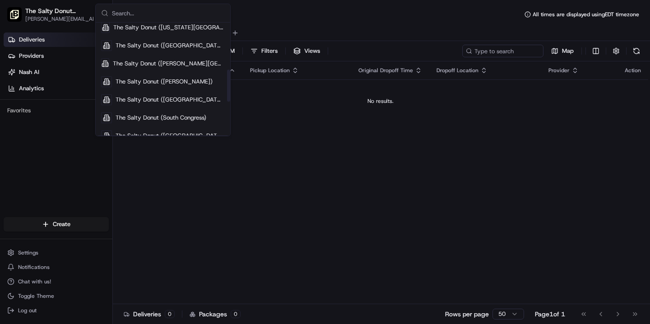
scroll to position [166, 0]
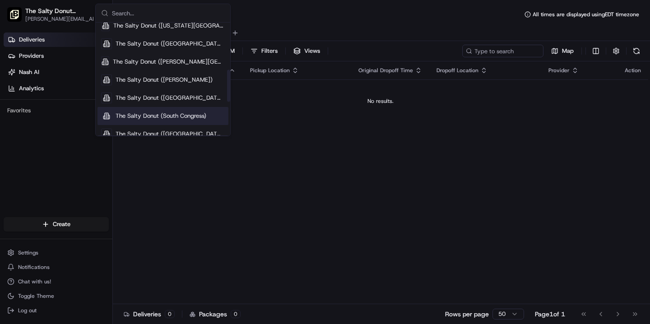
click at [159, 113] on span "The Salty Donut (South Congress)" at bounding box center [161, 116] width 91 height 8
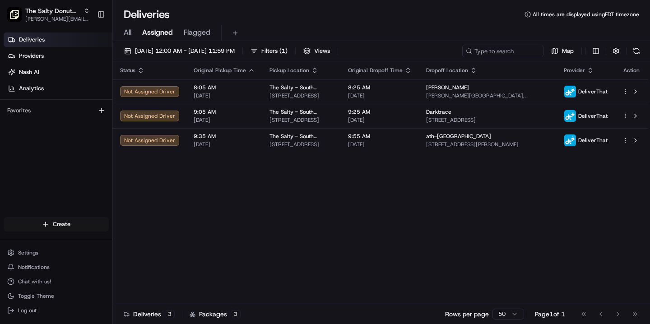
click at [90, 224] on html "The Salty Donut (South Congress) [PERSON_NAME][EMAIL_ADDRESS][DOMAIN_NAME] Togg…" at bounding box center [325, 162] width 650 height 324
click at [135, 239] on link "Delivery" at bounding box center [163, 241] width 101 height 16
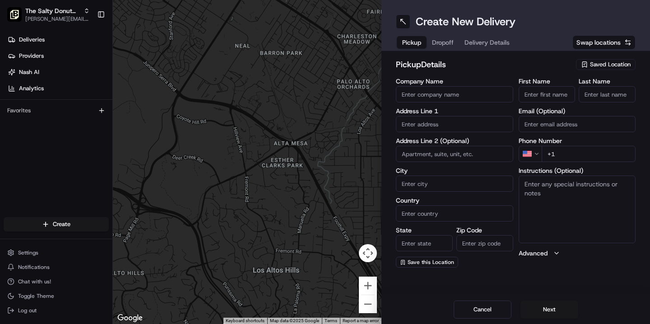
click at [604, 60] on div "Saved Location" at bounding box center [606, 64] width 60 height 11
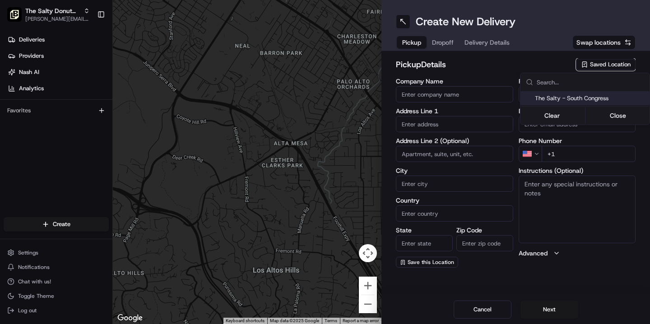
click at [590, 97] on span "The Salty - South Congress" at bounding box center [590, 98] width 111 height 8
type input "The Salty - South Congress"
type input "[STREET_ADDRESS]"
type input "Austin"
type input "US"
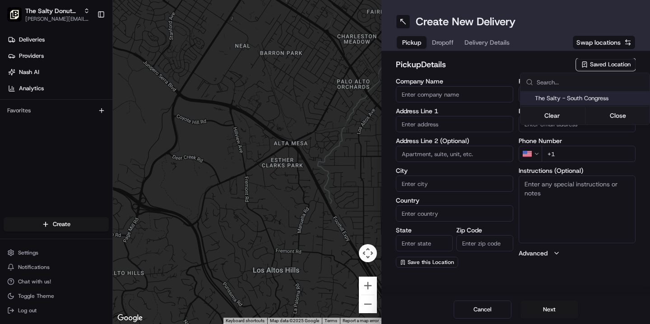
type input "[GEOGRAPHIC_DATA]"
type input "78704"
type input "[PHONE_NUMBER]"
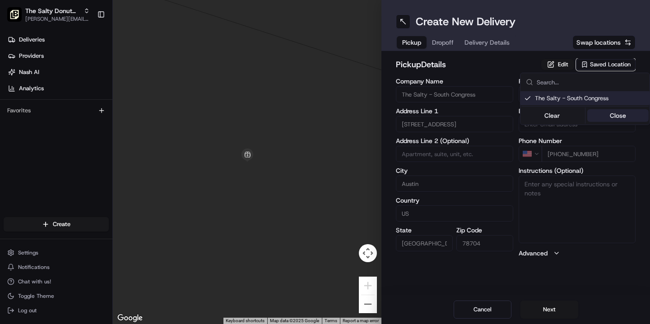
click at [608, 116] on button "Close" at bounding box center [619, 115] width 62 height 13
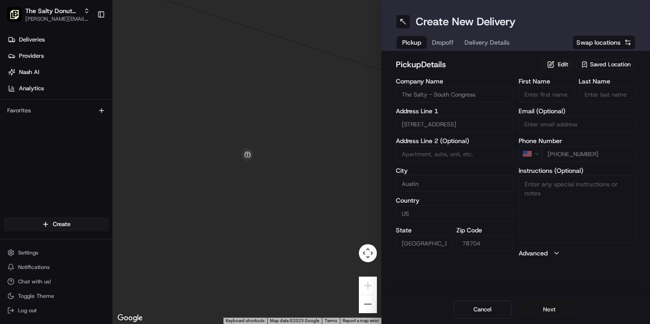
click at [548, 311] on button "Next" at bounding box center [550, 310] width 58 height 18
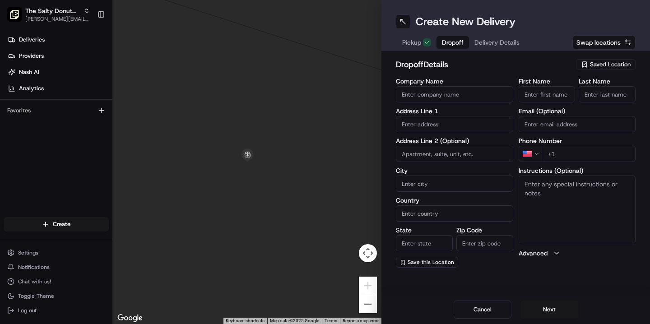
click at [574, 154] on input "+1" at bounding box center [589, 154] width 94 height 16
paste input "[PHONE_NUMBER]"
type input "[PHONE_NUMBER]"
click at [545, 96] on input "First Name" at bounding box center [547, 94] width 57 height 16
type input "[PERSON_NAME]"
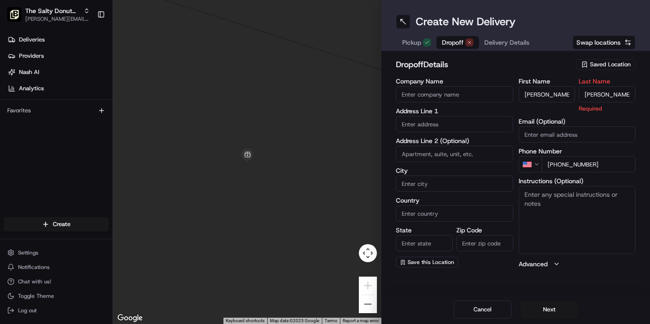
type input "[PERSON_NAME]"
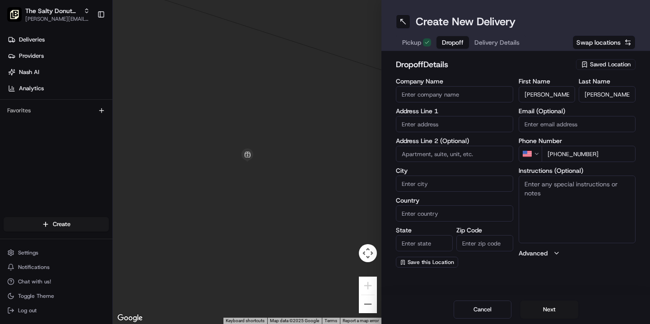
click at [544, 95] on input "[PERSON_NAME]" at bounding box center [547, 94] width 57 height 16
type input "[PERSON_NAME]"
click at [431, 129] on input "text" at bounding box center [454, 124] width 117 height 16
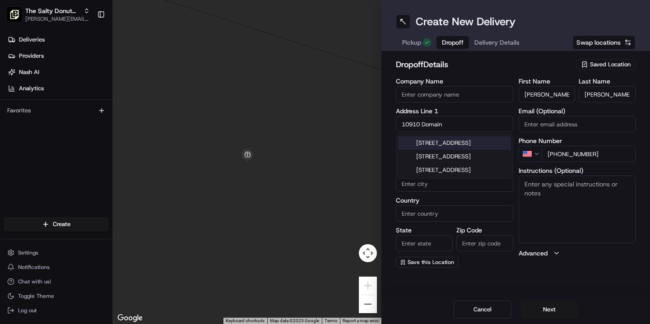
click at [436, 147] on div "[STREET_ADDRESS]" at bounding box center [454, 143] width 113 height 14
type input "[STREET_ADDRESS]"
type input "Austin"
type input "[GEOGRAPHIC_DATA]"
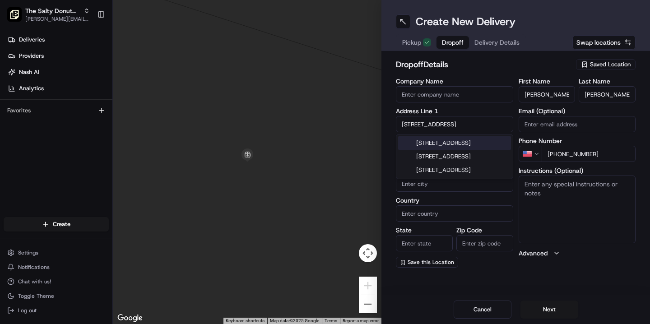
type input "78758"
type input "[STREET_ADDRESS]"
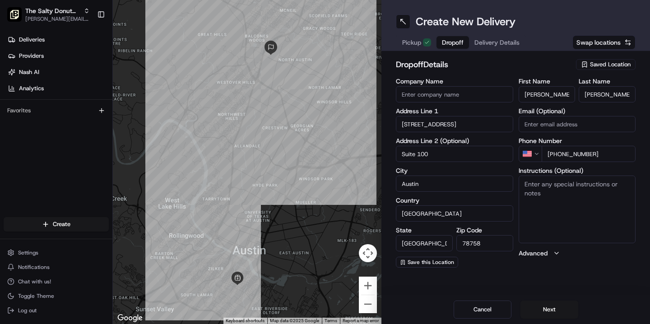
click at [420, 152] on input "Suite 100" at bounding box center [454, 154] width 117 height 16
type input "Suite 300"
click at [525, 275] on div "Create New Delivery Pickup Dropoff Delivery Details Swap locations dropoff Deta…" at bounding box center [516, 162] width 269 height 324
click at [548, 191] on textarea "Instructions (Optional)" at bounding box center [577, 210] width 117 height 68
type textarea "Please handle with care. Contact [PERSON_NAME] upon arrival. Thanks!"
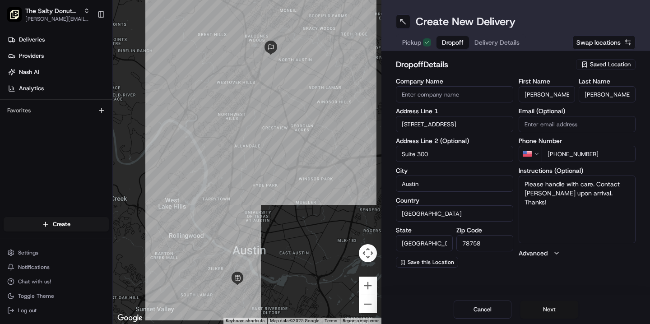
click at [541, 308] on button "Next" at bounding box center [550, 310] width 58 height 18
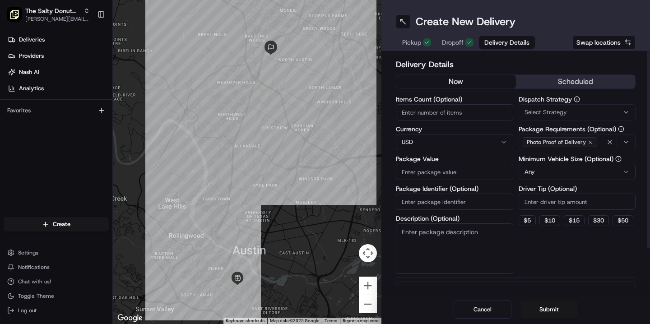
click at [569, 79] on button "scheduled" at bounding box center [576, 82] width 120 height 14
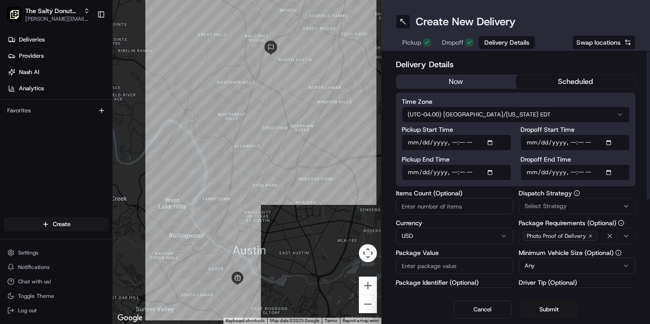
click at [523, 116] on html "The Salty Donut (South Congress) [PERSON_NAME][EMAIL_ADDRESS][DOMAIN_NAME] Togg…" at bounding box center [325, 162] width 650 height 324
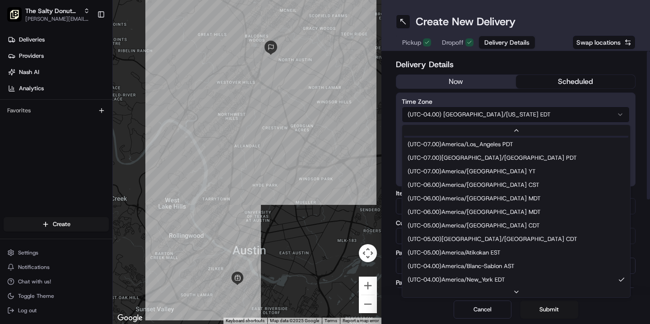
scroll to position [41, 0]
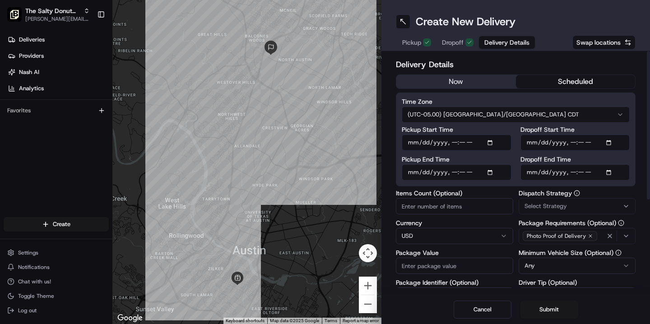
click at [533, 142] on input "Dropoff Start Time" at bounding box center [576, 143] width 110 height 16
type input "[DATE]T07:45"
click at [534, 170] on input "Dropoff End Time" at bounding box center [576, 172] width 110 height 16
type input "[DATE]T07:55"
click at [530, 202] on span "Select Strategy" at bounding box center [546, 206] width 42 height 8
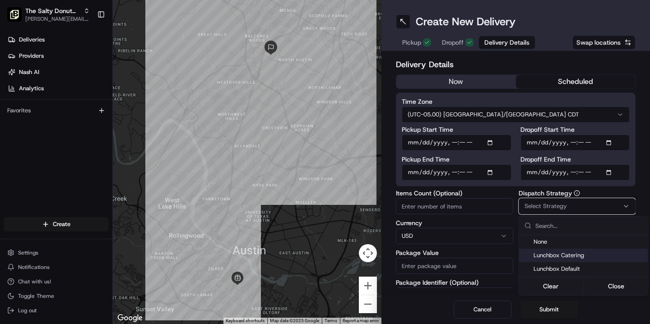
click at [555, 254] on span "Lunchbox Catering" at bounding box center [589, 256] width 111 height 8
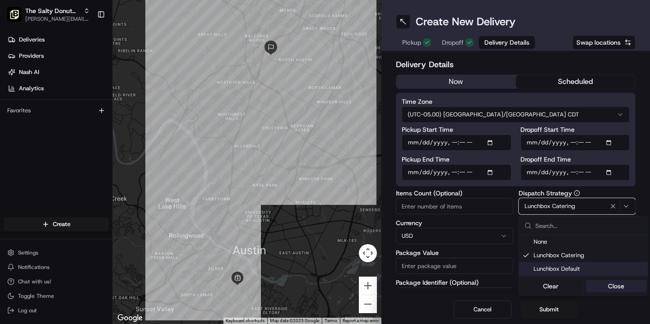
click at [611, 285] on button "Close" at bounding box center [617, 286] width 62 height 13
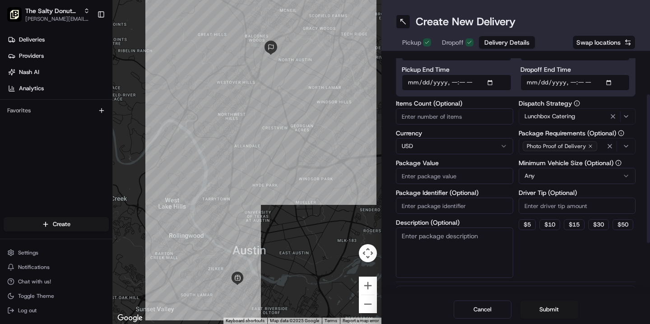
scroll to position [92, 0]
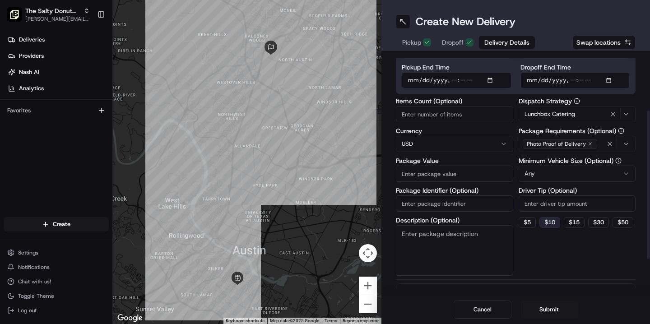
click at [550, 222] on button "$ 10" at bounding box center [550, 222] width 21 height 11
type input "10"
click at [454, 239] on textarea "Description (Optional)" at bounding box center [454, 250] width 117 height 51
type textarea "Donuts"
click at [429, 173] on input "Package Value" at bounding box center [454, 174] width 117 height 16
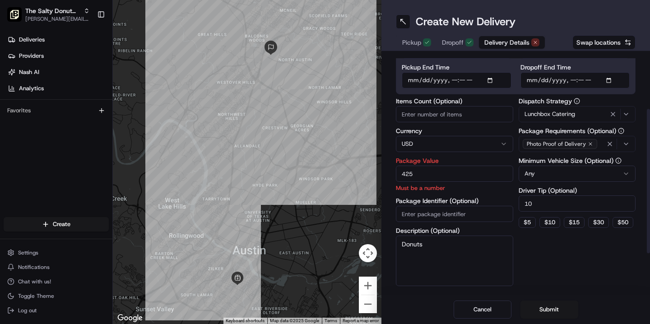
type input "425"
click at [566, 258] on div "Dispatch Strategy Lunchbox Catering Package Requirements (Optional) Photo Proof…" at bounding box center [577, 192] width 117 height 188
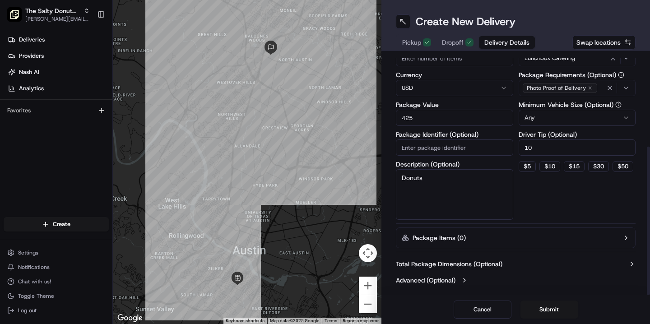
scroll to position [149, 0]
click at [545, 310] on button "Submit" at bounding box center [550, 310] width 58 height 18
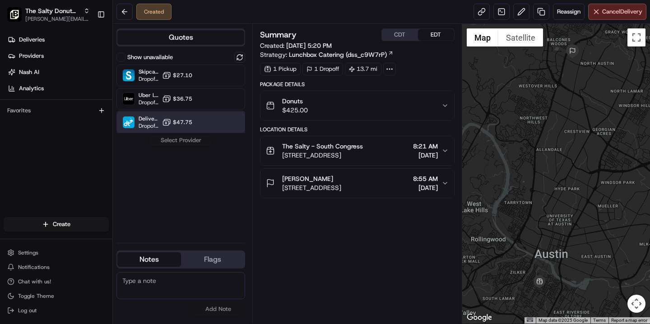
click at [199, 122] on div "DeliverThat Dropoff ETA - $47.75" at bounding box center [181, 123] width 129 height 22
click at [189, 140] on button "Assign Provider" at bounding box center [181, 140] width 64 height 11
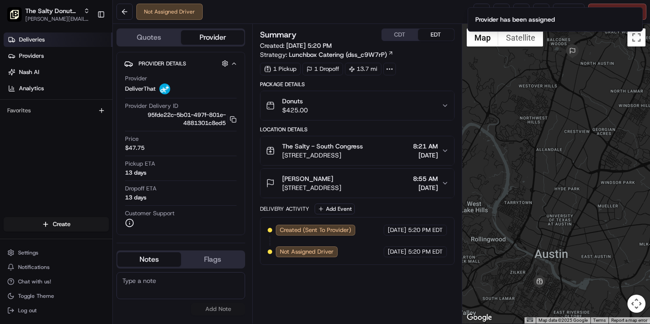
click at [56, 40] on link "Deliveries" at bounding box center [58, 40] width 109 height 14
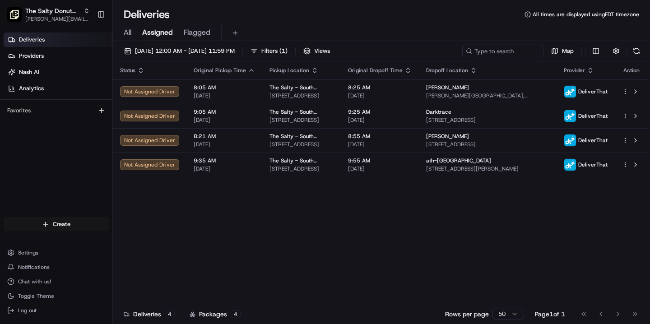
click at [56, 225] on html "The Salty Donut (South Congress) [PERSON_NAME][EMAIL_ADDRESS][DOMAIN_NAME] Togg…" at bounding box center [325, 162] width 650 height 324
click at [141, 242] on link "Delivery" at bounding box center [163, 241] width 101 height 16
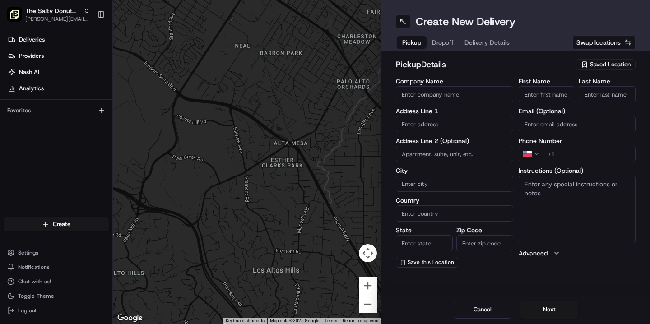
click at [604, 61] on span "Saved Location" at bounding box center [610, 65] width 41 height 8
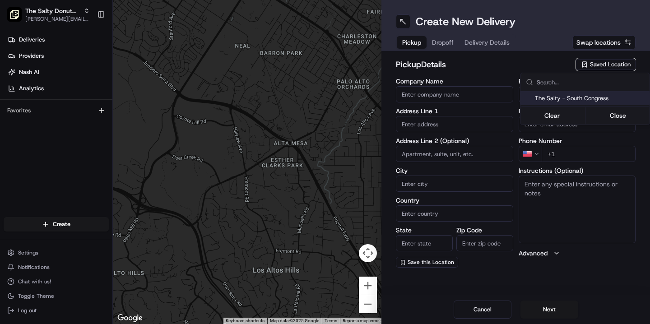
click at [585, 95] on span "The Salty - South Congress" at bounding box center [590, 98] width 111 height 8
type input "The Salty - South Congress"
type input "[STREET_ADDRESS]"
type input "Austin"
type input "US"
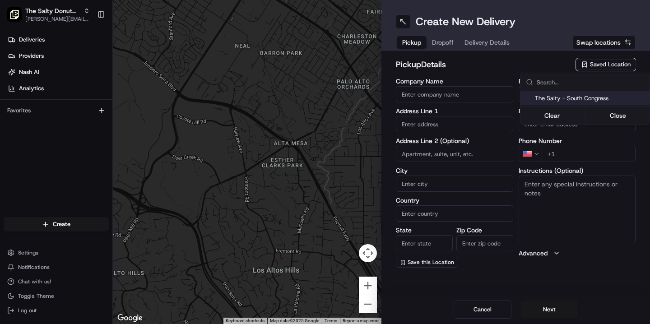
type input "[GEOGRAPHIC_DATA]"
type input "78704"
type input "[PHONE_NUMBER]"
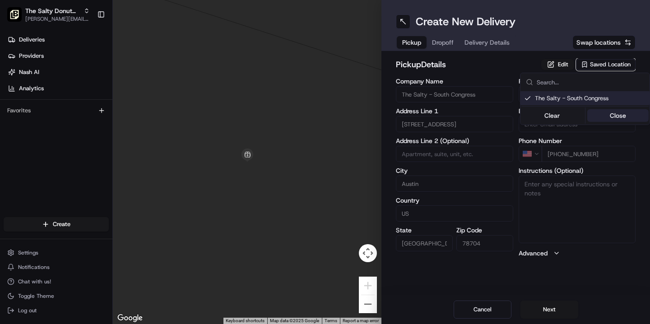
click at [605, 115] on button "Close" at bounding box center [619, 115] width 62 height 13
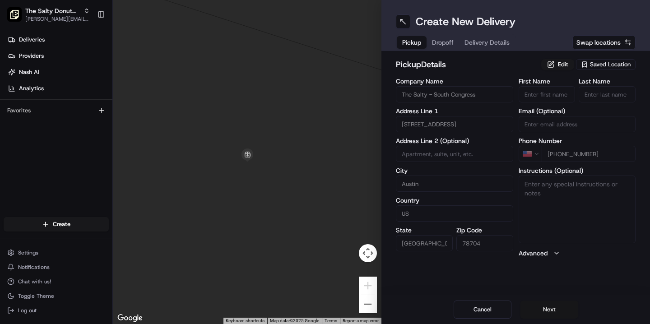
click at [546, 309] on button "Next" at bounding box center [550, 310] width 58 height 18
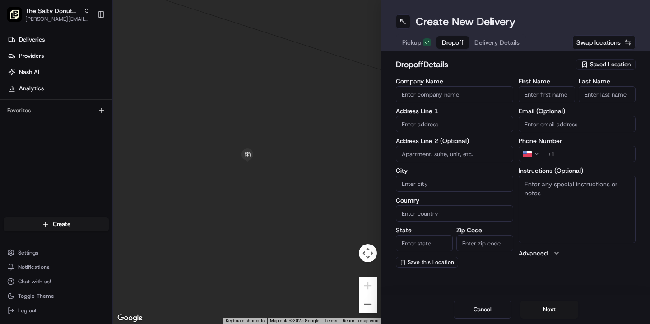
click at [574, 154] on input "+1" at bounding box center [589, 154] width 94 height 16
paste input "[PHONE_NUMBER]"
type input "[PHONE_NUMBER]"
click at [524, 184] on textarea "Instructions (Optional)" at bounding box center [577, 210] width 117 height 68
type textarea "Please handle with care. Contact [PERSON_NAME] upon arrival. Thanks!"
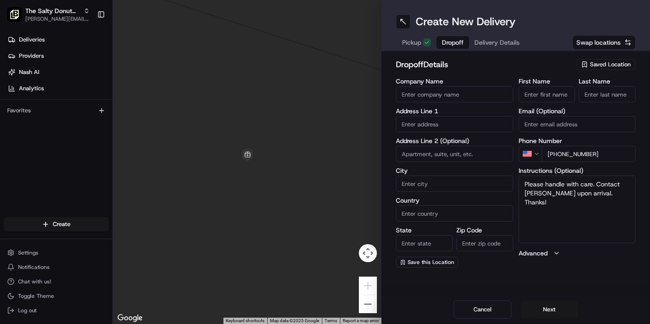
click at [536, 93] on input "First Name" at bounding box center [547, 94] width 57 height 16
type input "[PERSON_NAME]"
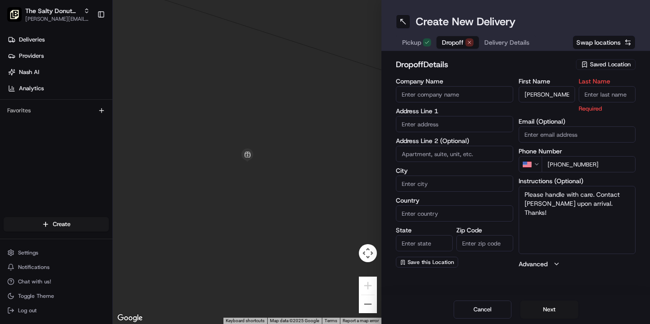
paste input "Udeogu"
type input "Udeogu"
click at [424, 125] on input "text" at bounding box center [454, 124] width 117 height 16
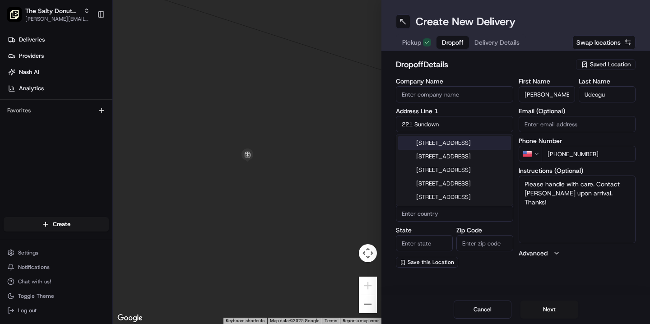
click at [494, 144] on div "[STREET_ADDRESS]" at bounding box center [454, 143] width 113 height 14
type input "[STREET_ADDRESS]"
type input "Austin"
type input "[GEOGRAPHIC_DATA]"
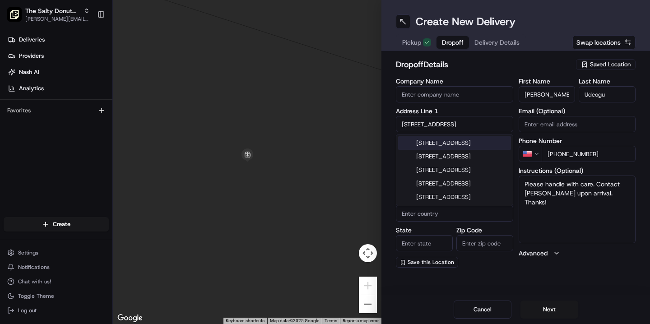
type input "78737"
type input "[STREET_ADDRESS]"
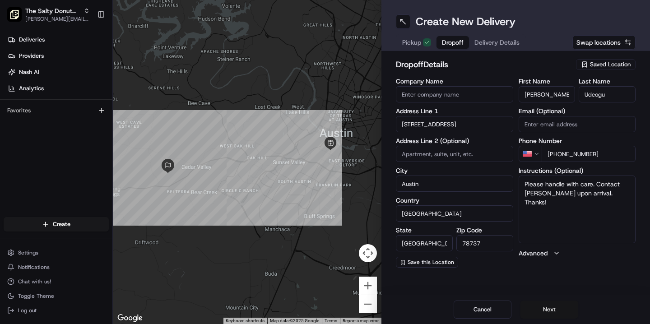
click at [544, 307] on button "Next" at bounding box center [550, 310] width 58 height 18
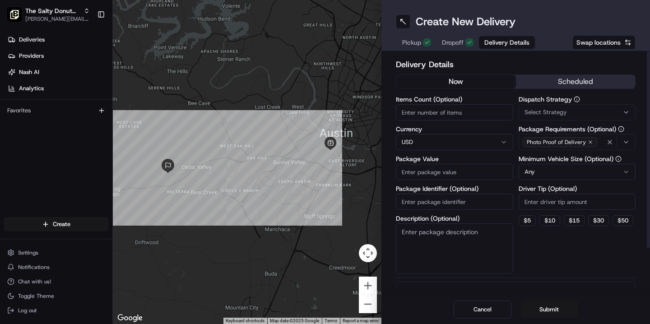
click at [559, 80] on button "scheduled" at bounding box center [576, 82] width 120 height 14
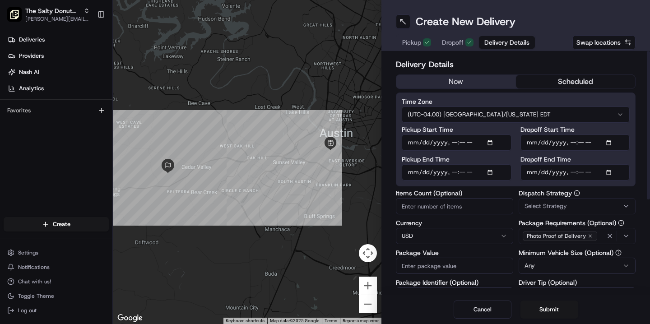
click at [531, 113] on html "The Salty Donut (South Congress) [PERSON_NAME][EMAIL_ADDRESS][DOMAIN_NAME] Togg…" at bounding box center [325, 162] width 650 height 324
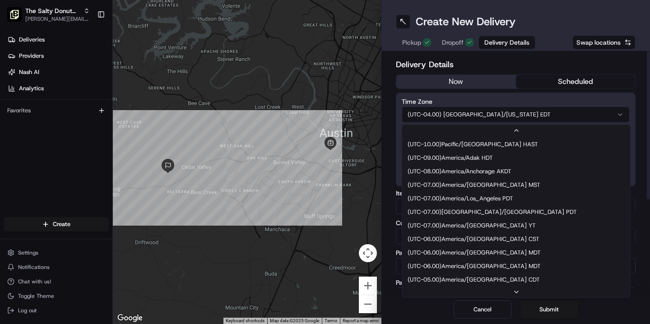
scroll to position [54, 0]
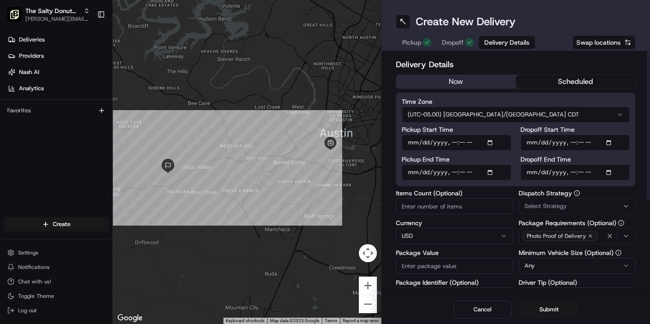
click at [532, 142] on input "Dropoff Start Time" at bounding box center [576, 143] width 110 height 16
type input "[DATE]T08:15"
click at [530, 173] on input "Dropoff End Time" at bounding box center [576, 172] width 110 height 16
click at [571, 173] on input "Dropoff End Time" at bounding box center [576, 172] width 110 height 16
click at [592, 173] on input "Dropoff End Time" at bounding box center [576, 172] width 110 height 16
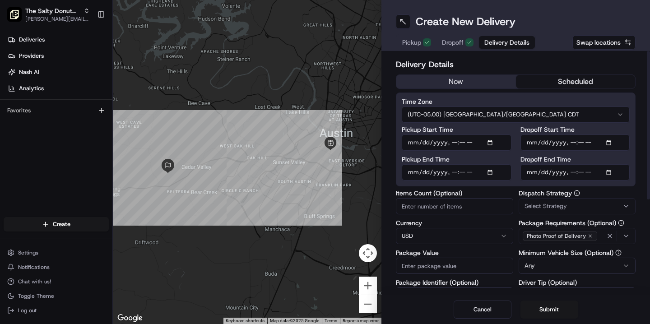
type input "[DATE]T08:25"
click at [554, 205] on span "Select Strategy" at bounding box center [546, 206] width 42 height 8
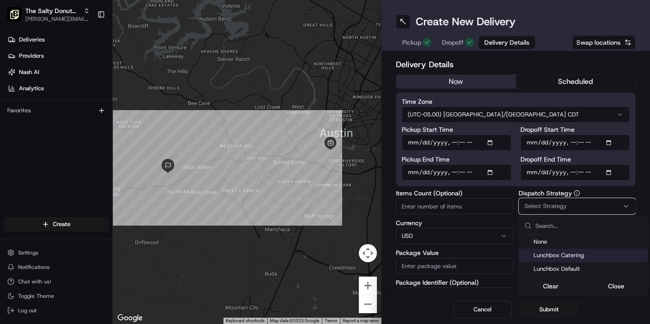
click at [556, 255] on span "Lunchbox Catering" at bounding box center [589, 256] width 111 height 8
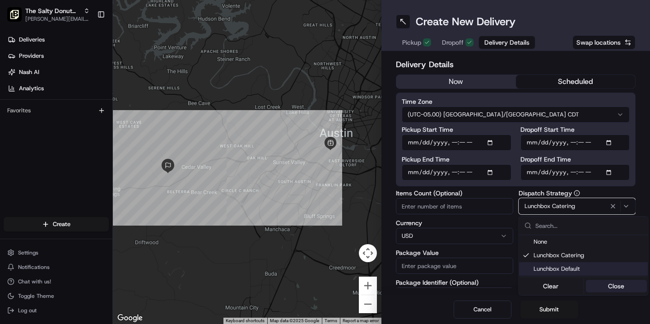
click at [623, 289] on button "Close" at bounding box center [617, 286] width 62 height 13
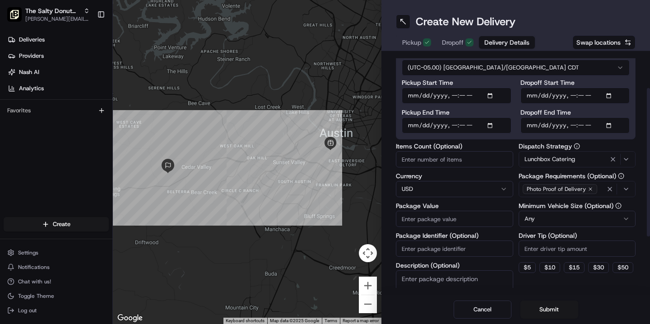
scroll to position [57, 0]
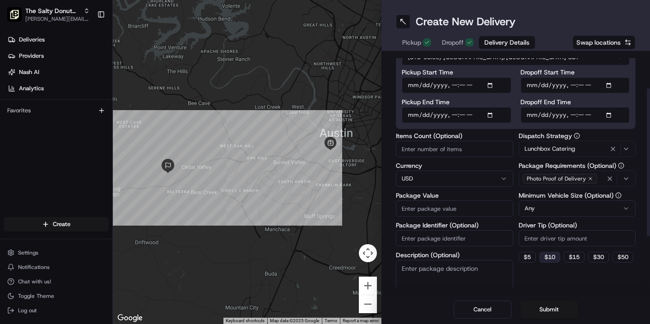
click at [552, 258] on button "$ 10" at bounding box center [550, 257] width 21 height 11
type input "10"
click at [459, 270] on textarea "Description (Optional)" at bounding box center [454, 285] width 117 height 51
type textarea "Donuts & Coffee"
click at [432, 209] on input "Package Value" at bounding box center [454, 209] width 117 height 16
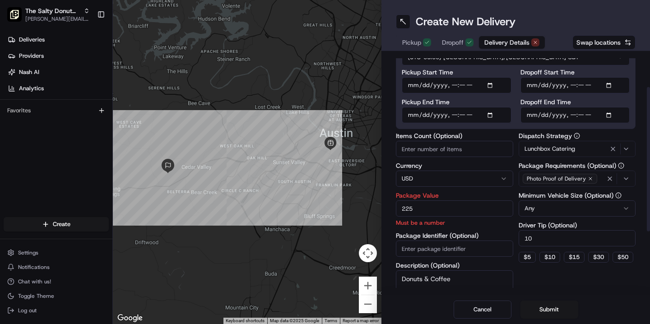
type input "225"
click at [569, 279] on div "Dispatch Strategy Lunchbox Catering Package Requirements (Optional) Photo Proof…" at bounding box center [577, 227] width 117 height 188
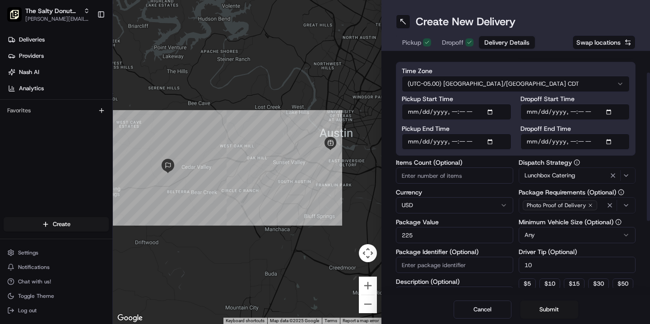
scroll to position [34, 0]
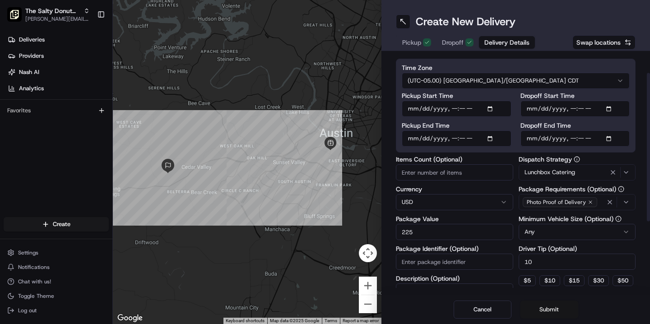
click at [550, 311] on button "Submit" at bounding box center [550, 310] width 58 height 18
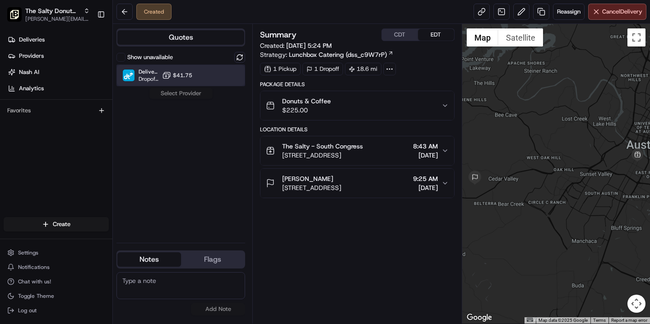
click at [212, 78] on div at bounding box center [217, 75] width 11 height 11
click at [194, 96] on button "Assign Provider" at bounding box center [181, 93] width 64 height 11
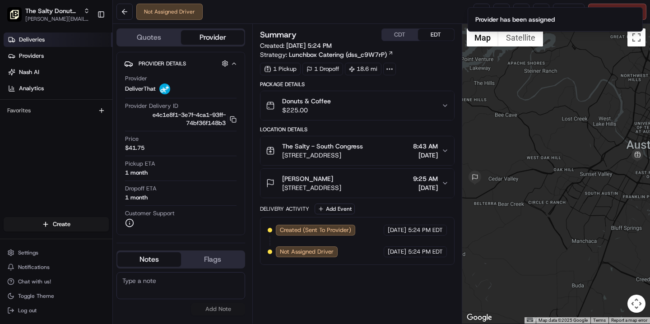
click at [48, 39] on link "Deliveries" at bounding box center [58, 40] width 109 height 14
